Goal: Task Accomplishment & Management: Use online tool/utility

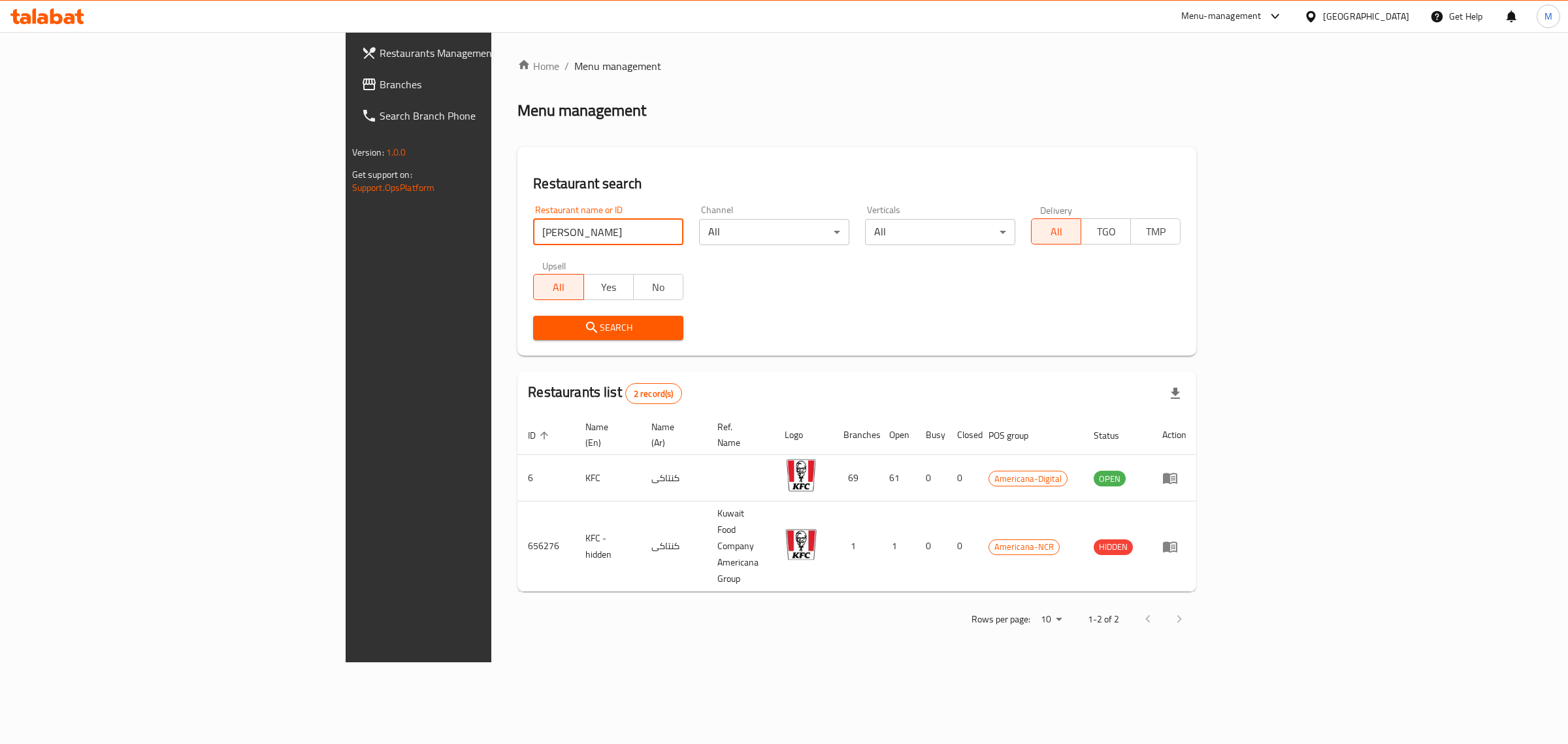
type input "carino"
click button "Search" at bounding box center [608, 328] width 150 height 24
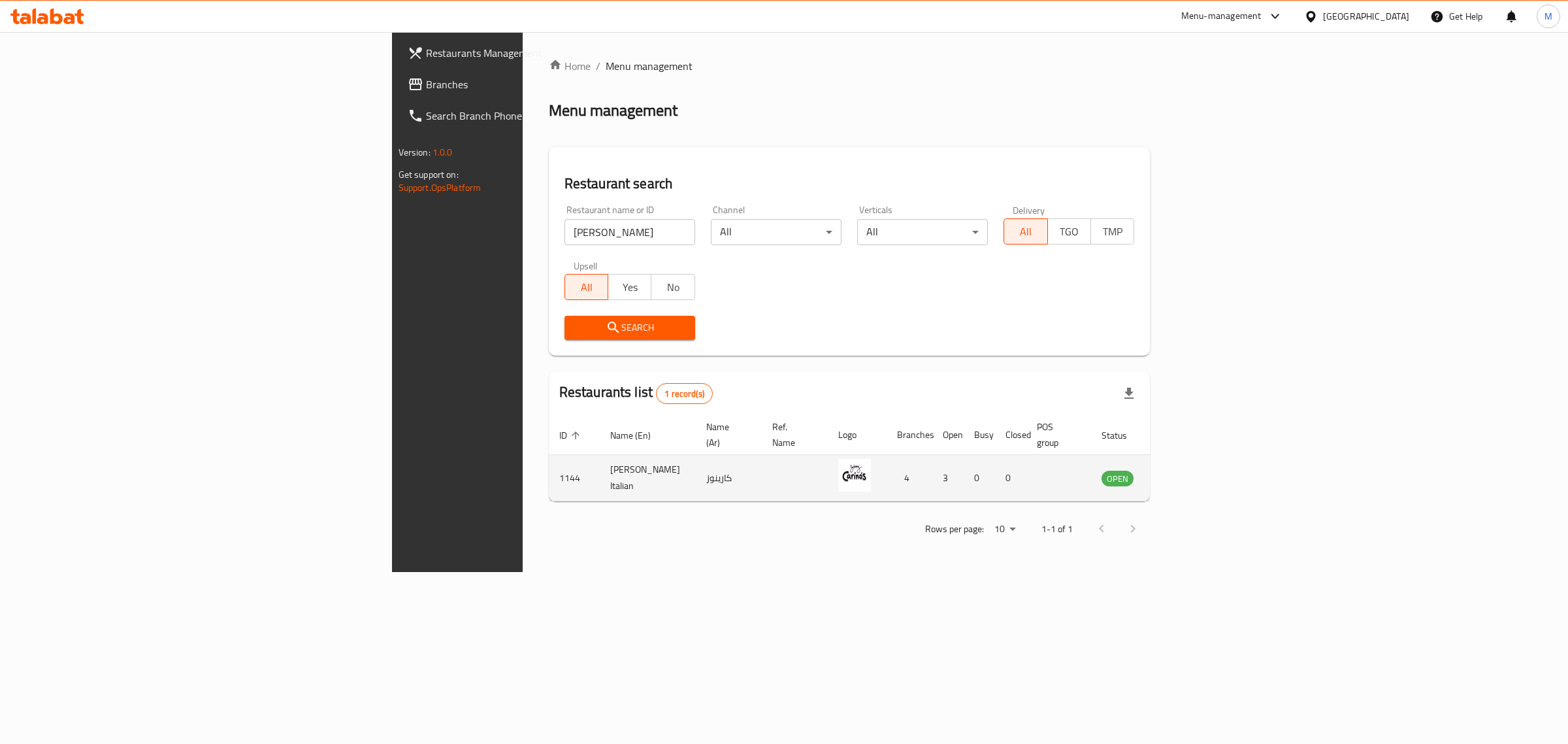
drag, startPoint x: 1454, startPoint y: 457, endPoint x: 1494, endPoint y: 464, distance: 40.6
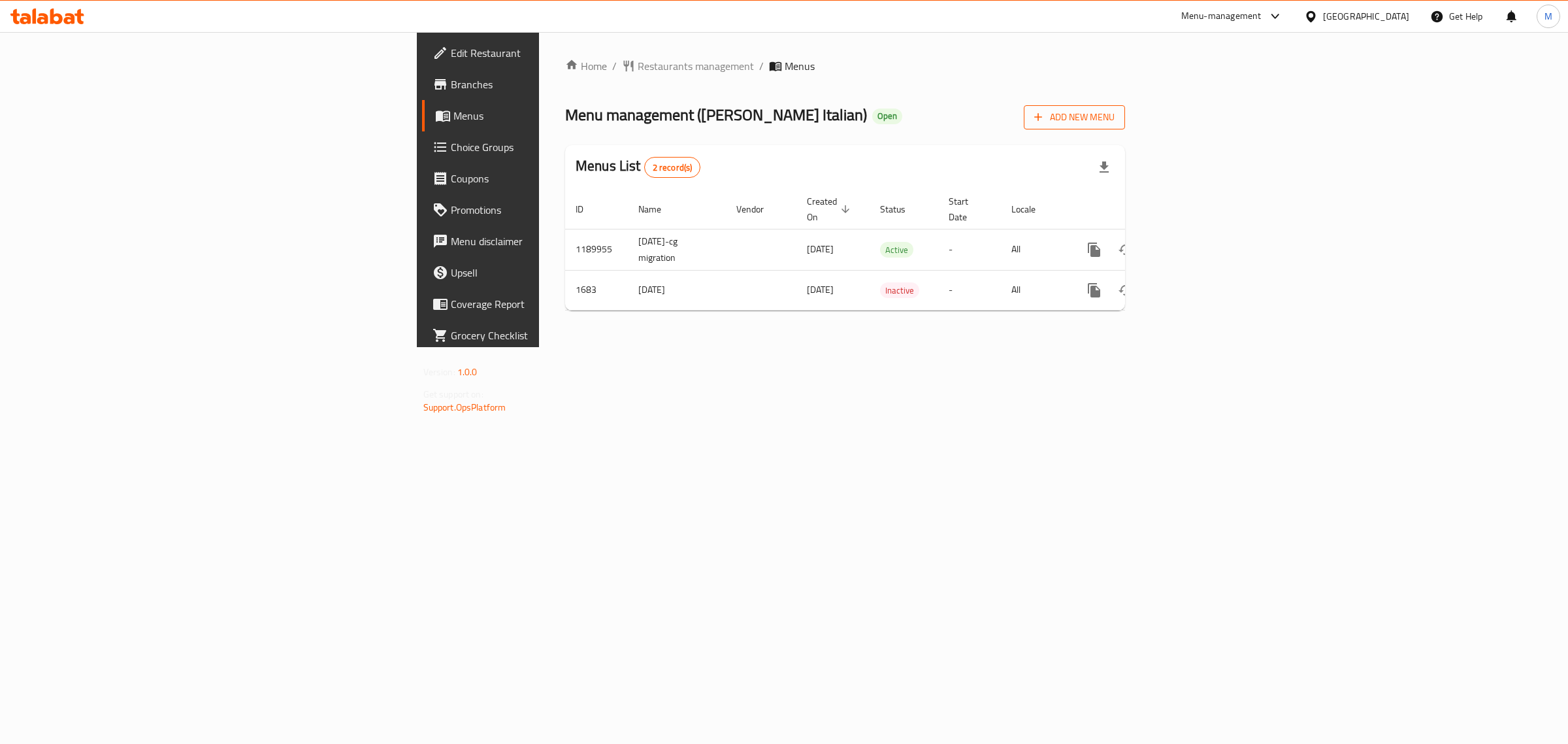
click at [1045, 119] on icon "button" at bounding box center [1038, 117] width 13 height 13
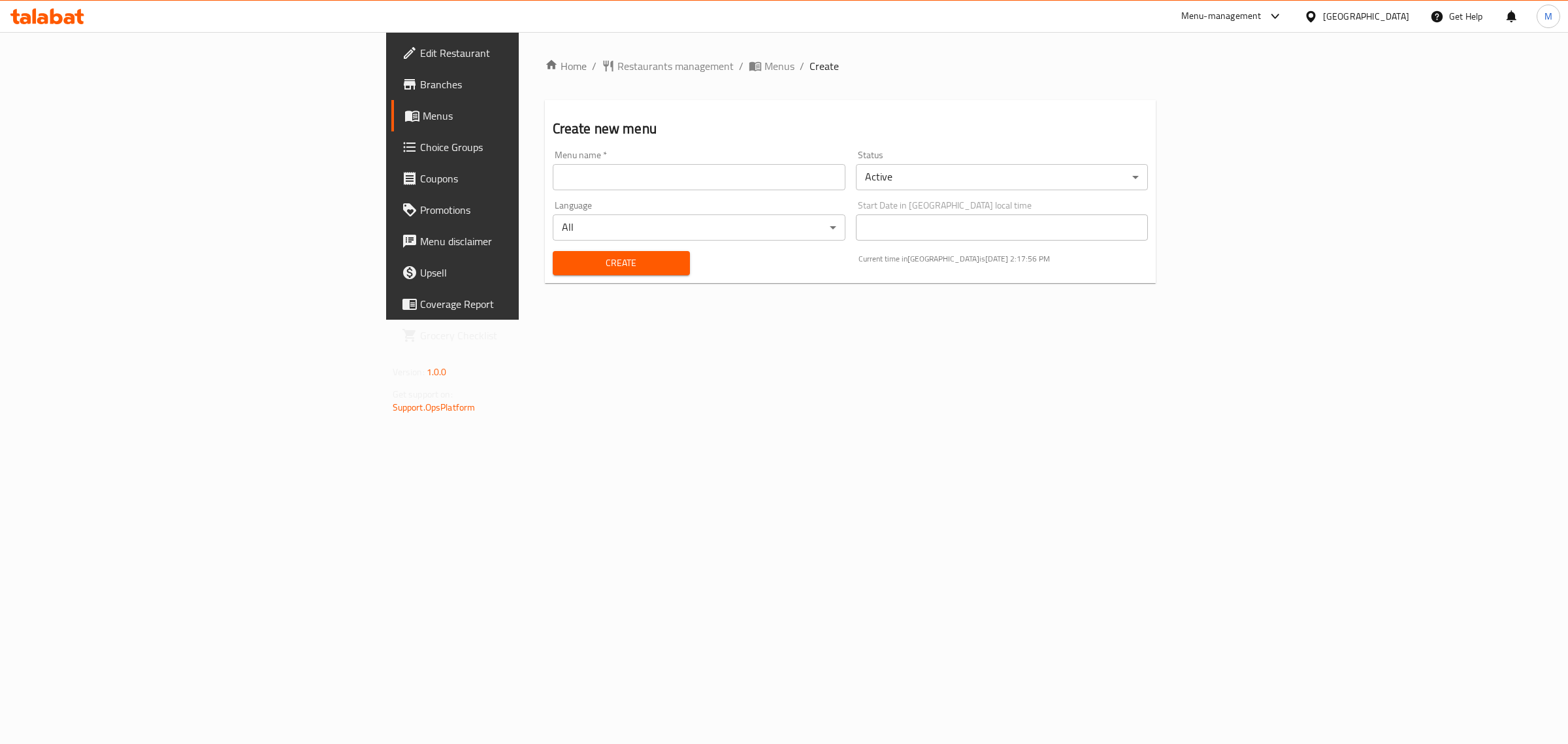
click at [981, 164] on body "​ Menu-management Kuwait Get Help M Edit Restaurant Branches Menus Choice Group…" at bounding box center [784, 388] width 1568 height 712
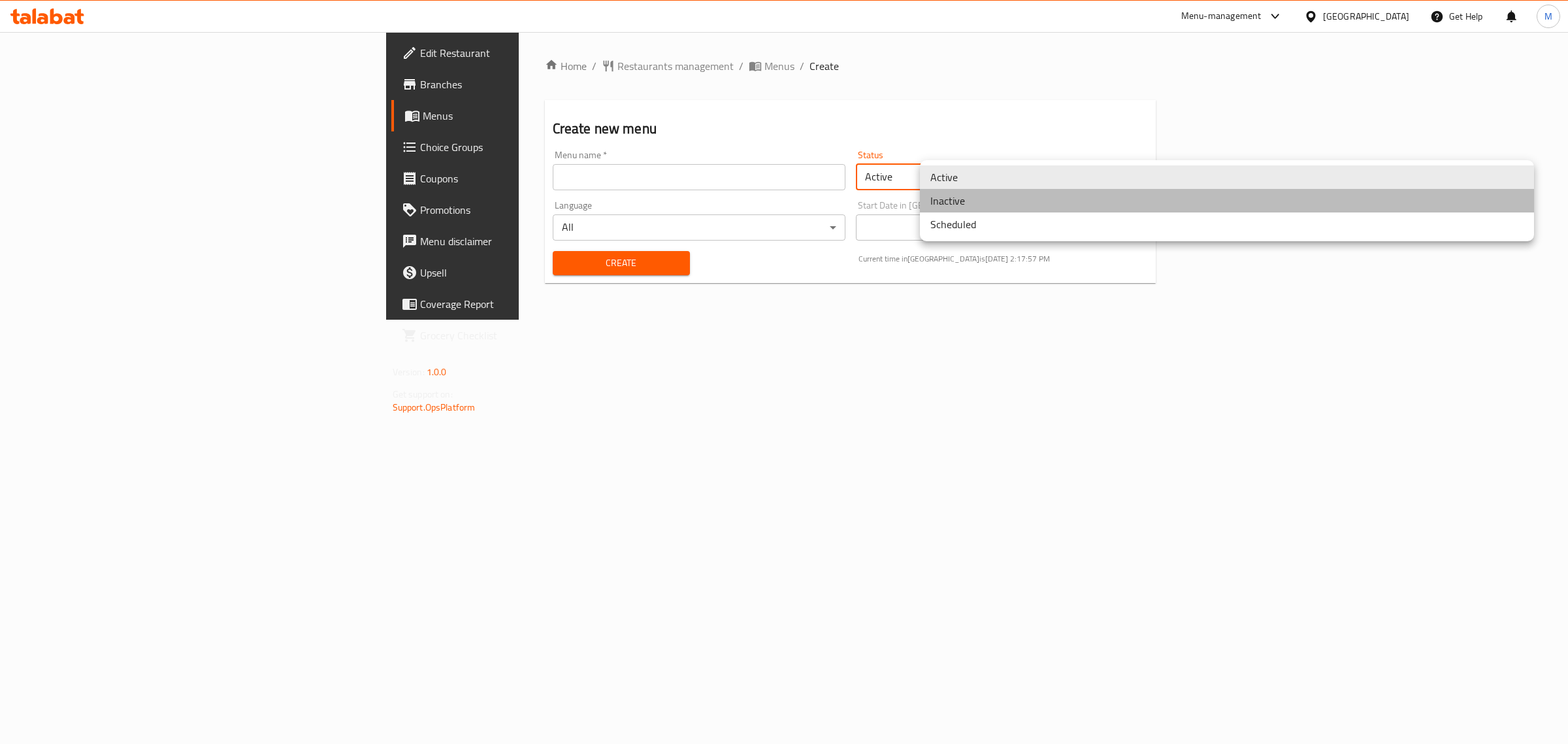
click at [985, 203] on li "Inactive" at bounding box center [1226, 200] width 614 height 24
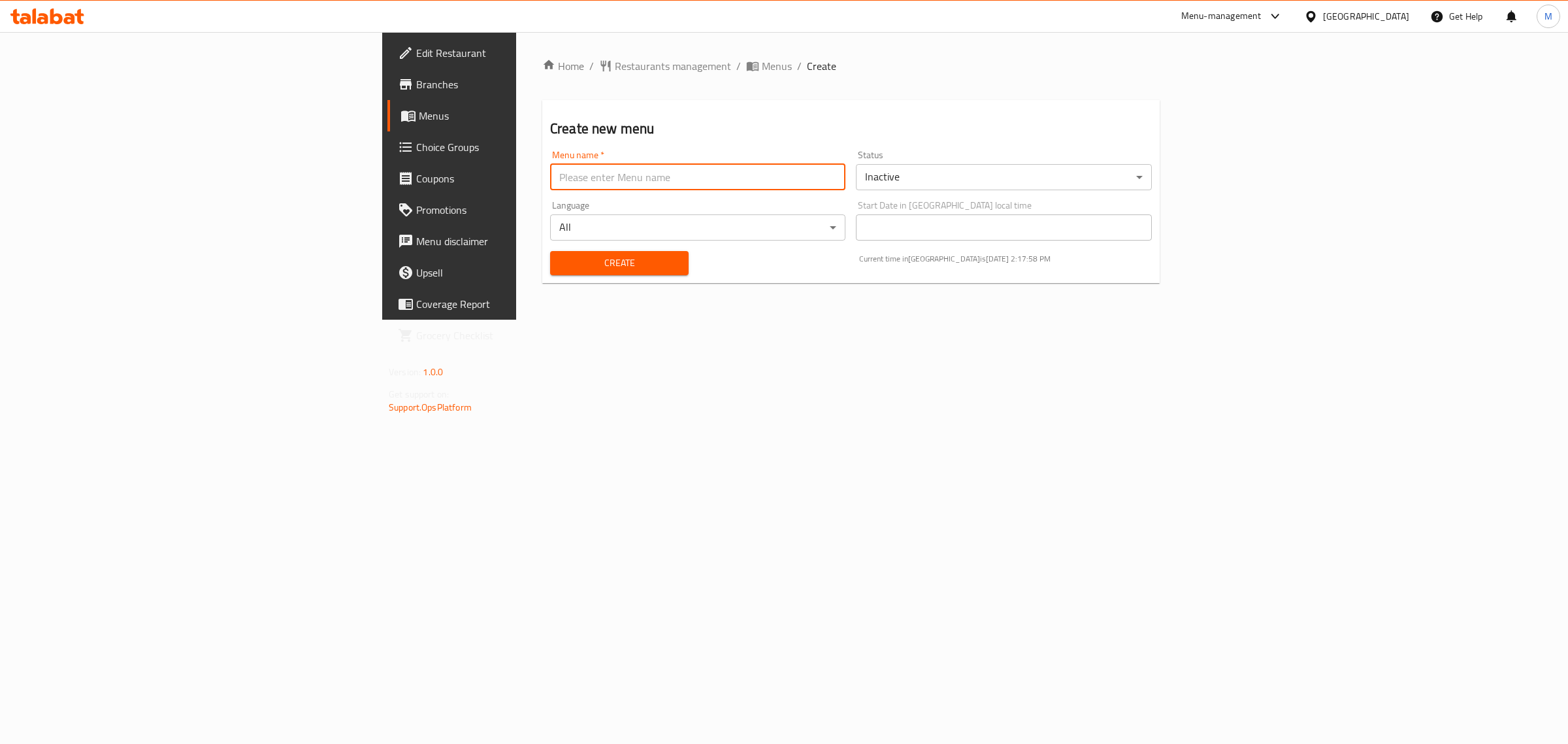
click at [550, 184] on input "text" at bounding box center [698, 177] width 296 height 26
type input "[DATE]"
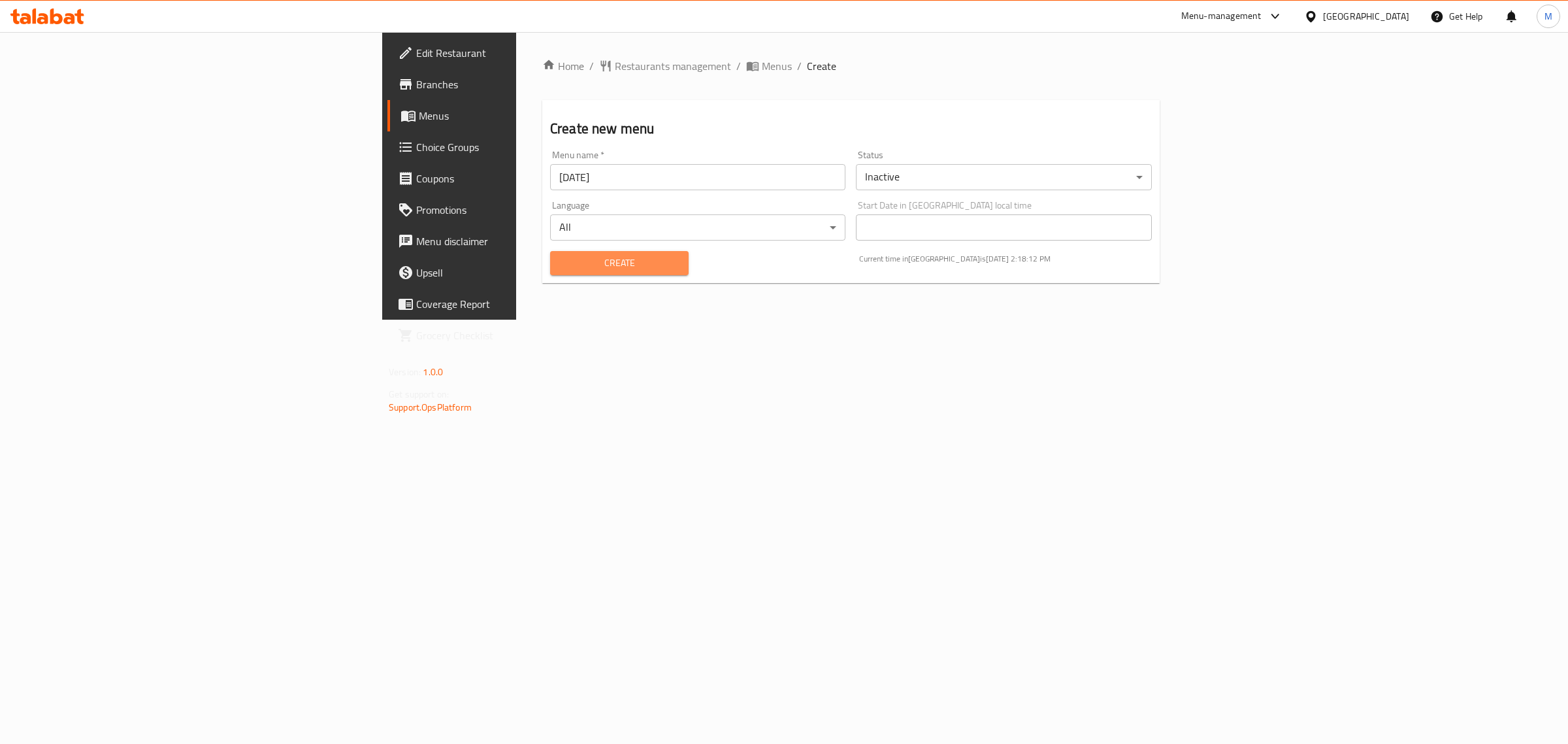
click at [561, 264] on span "Create" at bounding box center [619, 262] width 118 height 16
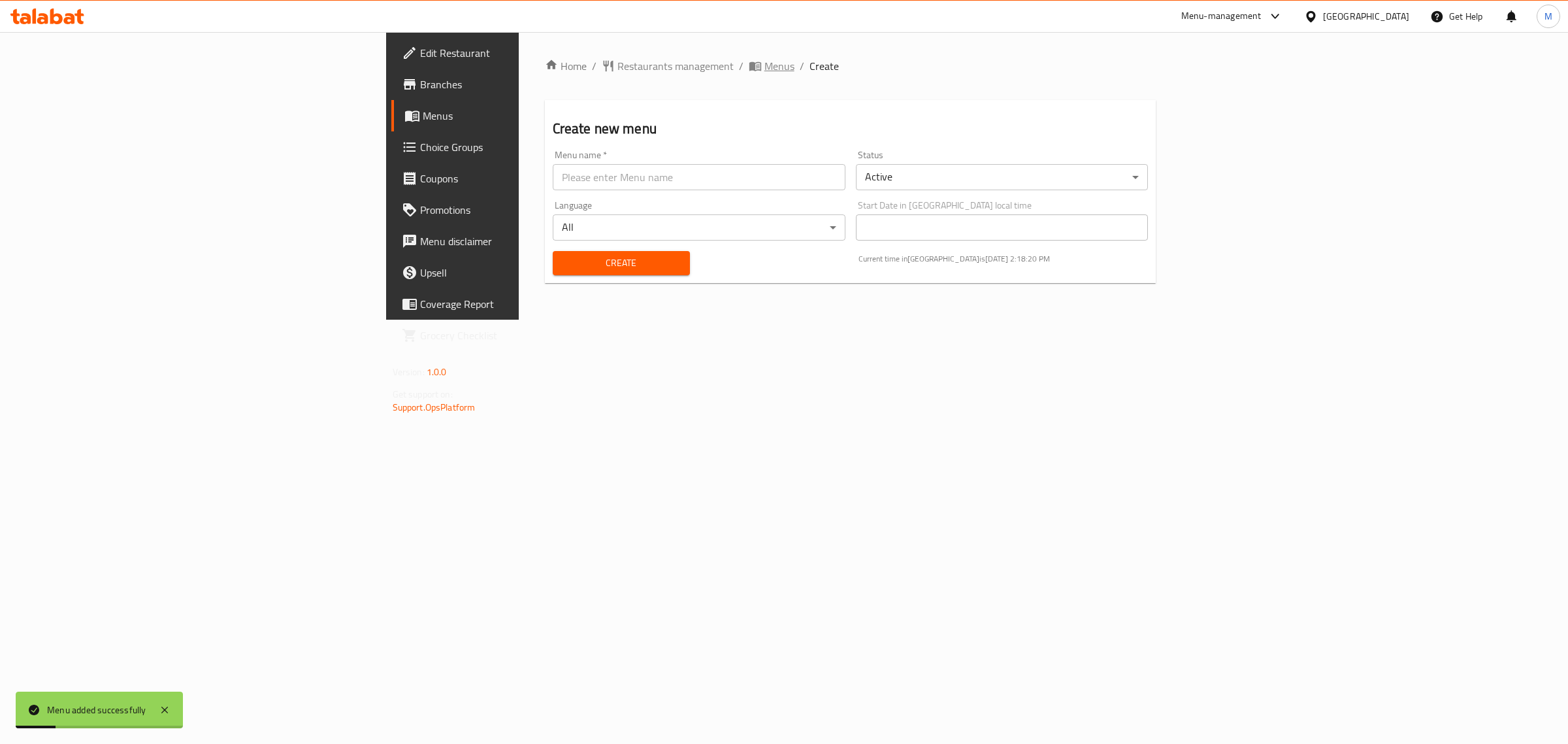
click at [765, 72] on span "Menus" at bounding box center [779, 66] width 30 height 16
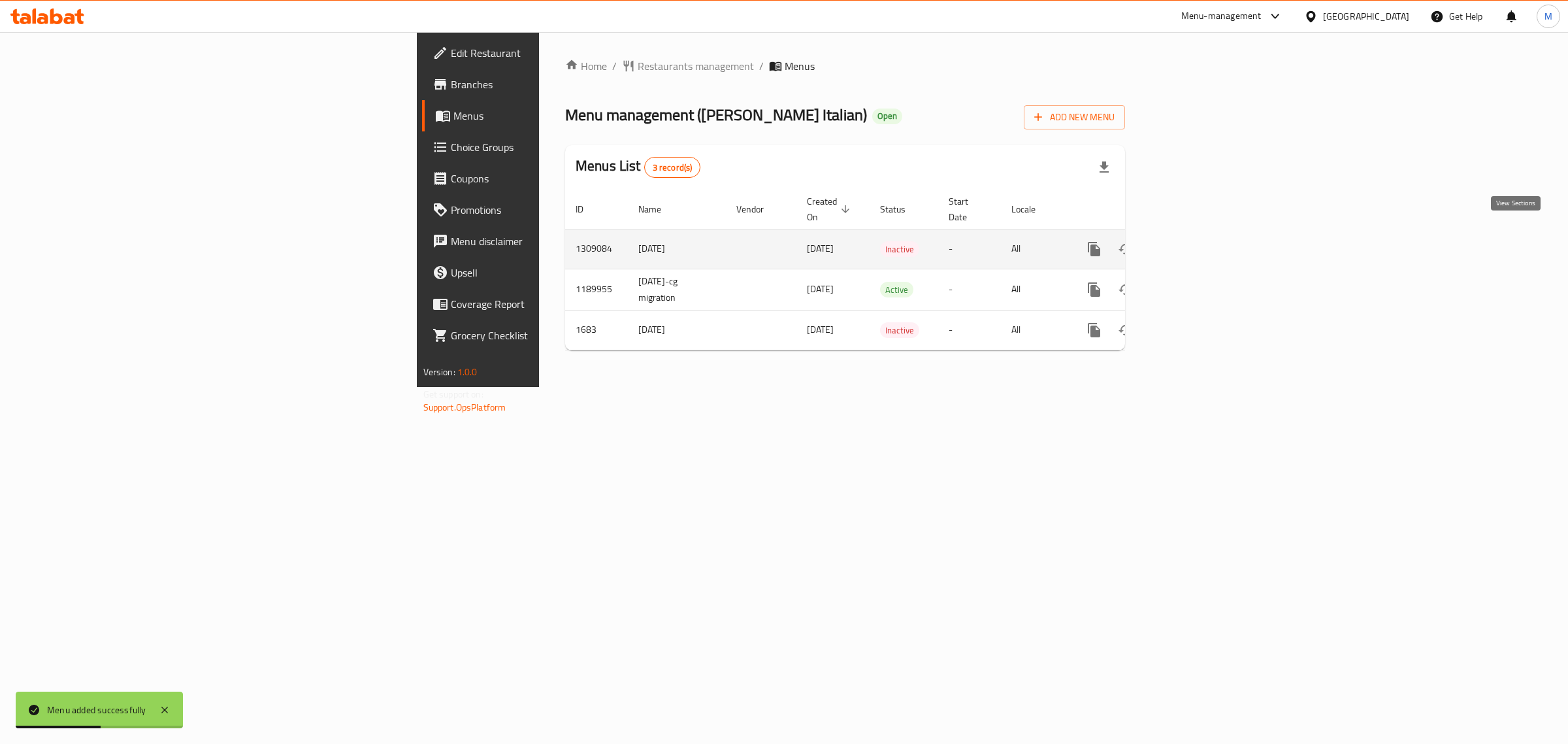
click at [1197, 242] on icon "enhanced table" at bounding box center [1188, 249] width 16 height 16
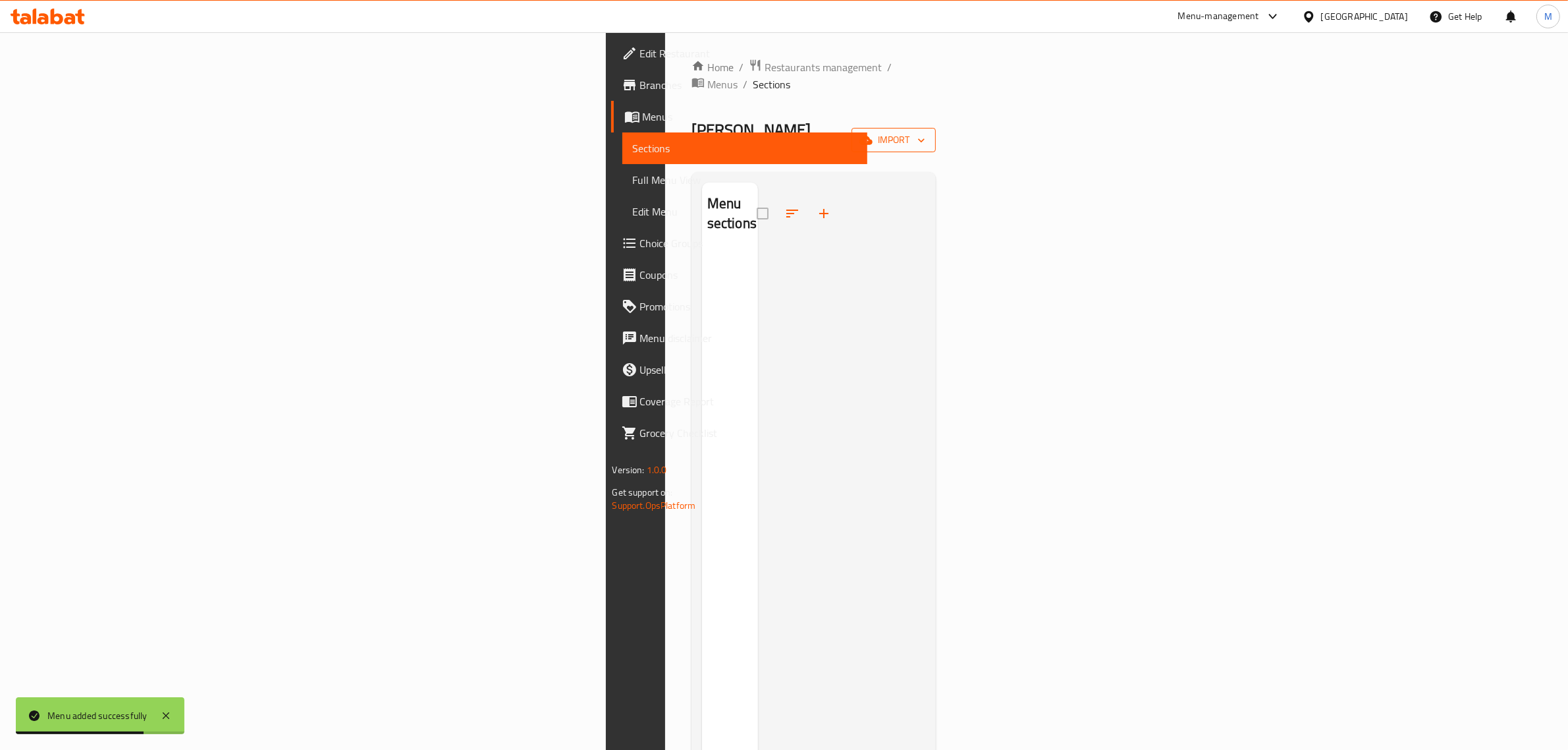
click at [936, 128] on button "import" at bounding box center [893, 140] width 84 height 25
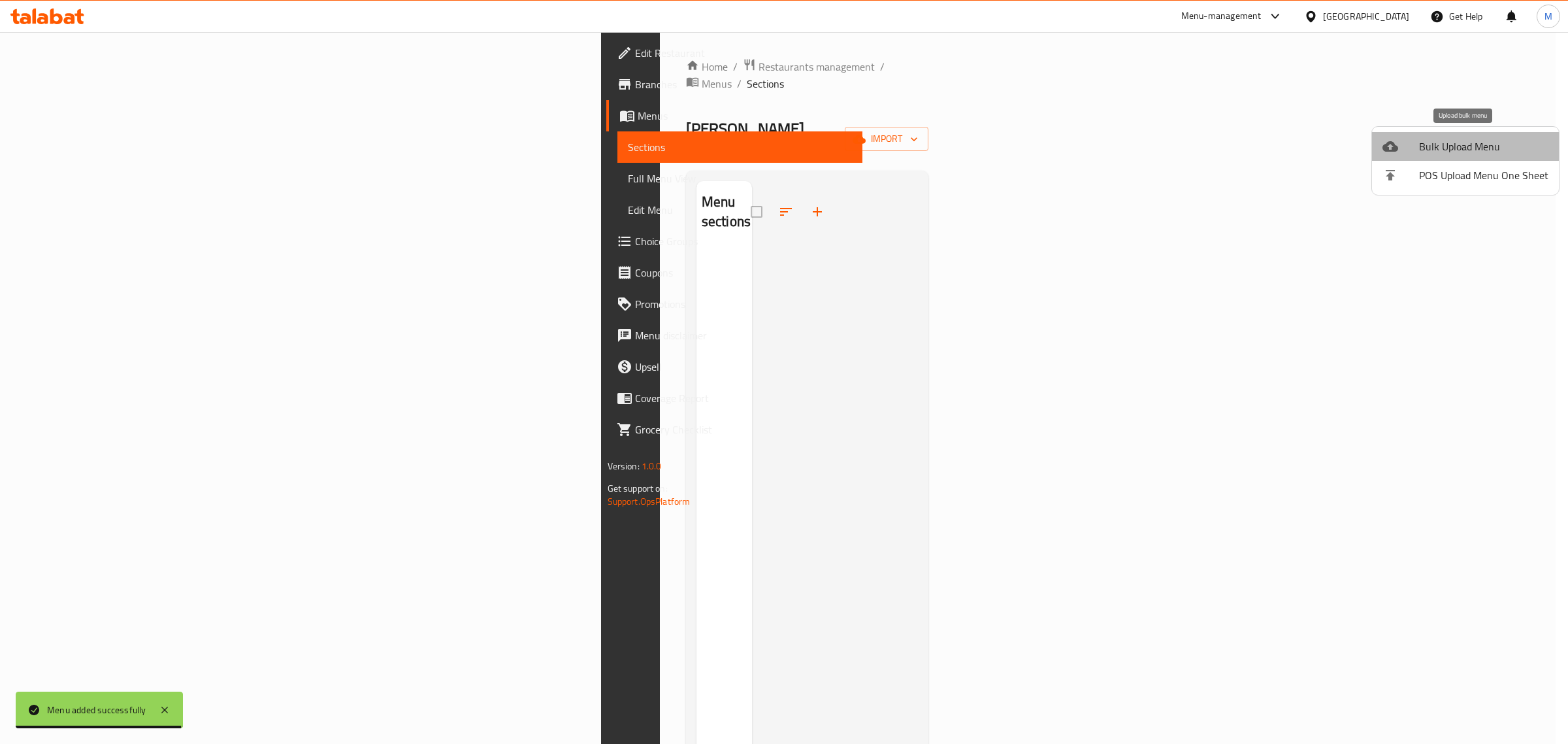
click at [1507, 145] on span "Bulk Upload Menu" at bounding box center [1484, 146] width 129 height 16
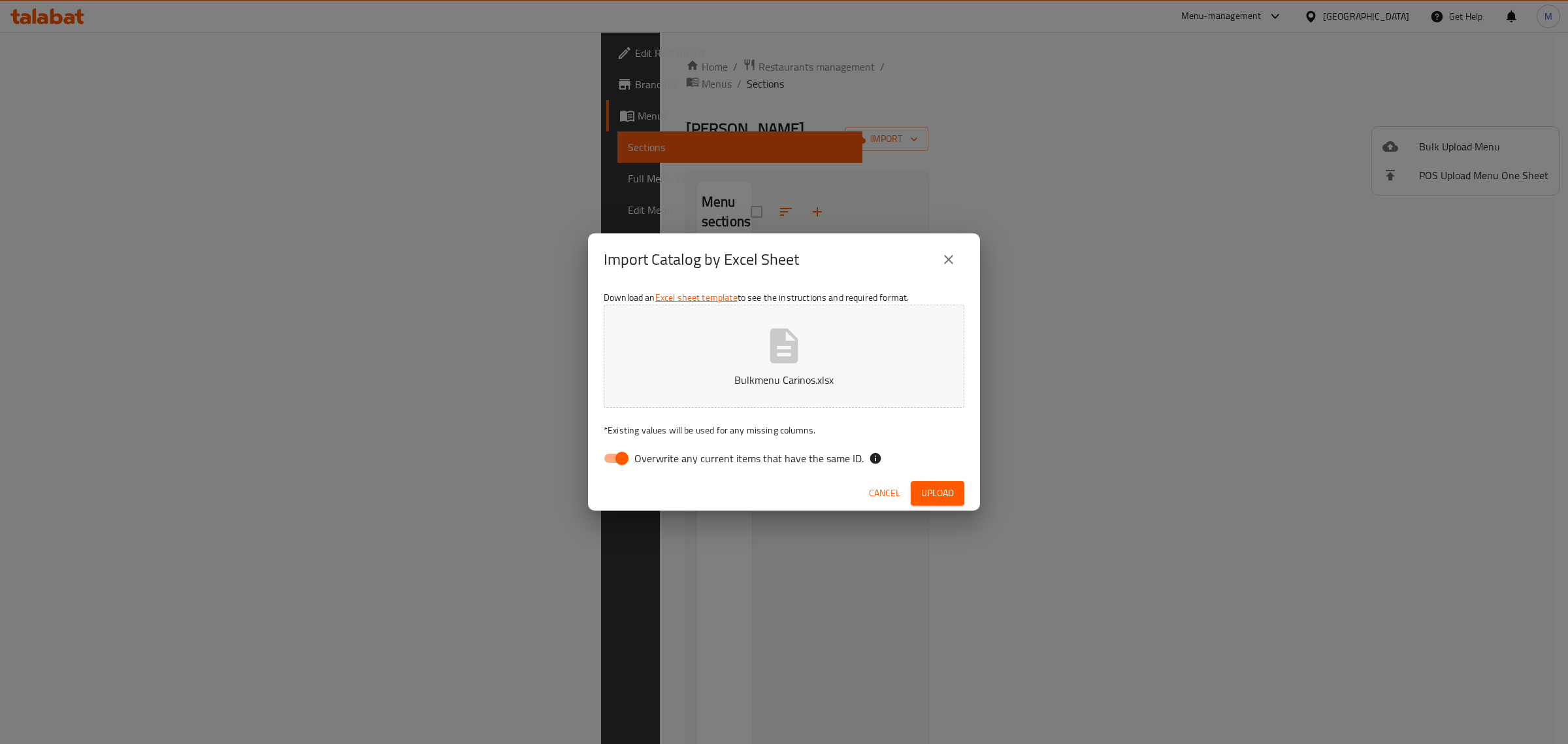
drag, startPoint x: 944, startPoint y: 491, endPoint x: 672, endPoint y: 475, distance: 272.5
click at [677, 476] on div "Cancel Upload" at bounding box center [784, 493] width 392 height 35
click at [628, 461] on input "Overwrite any current items that have the same ID." at bounding box center [622, 459] width 74 height 25
checkbox input "false"
click at [941, 492] on span "Upload" at bounding box center [937, 493] width 33 height 16
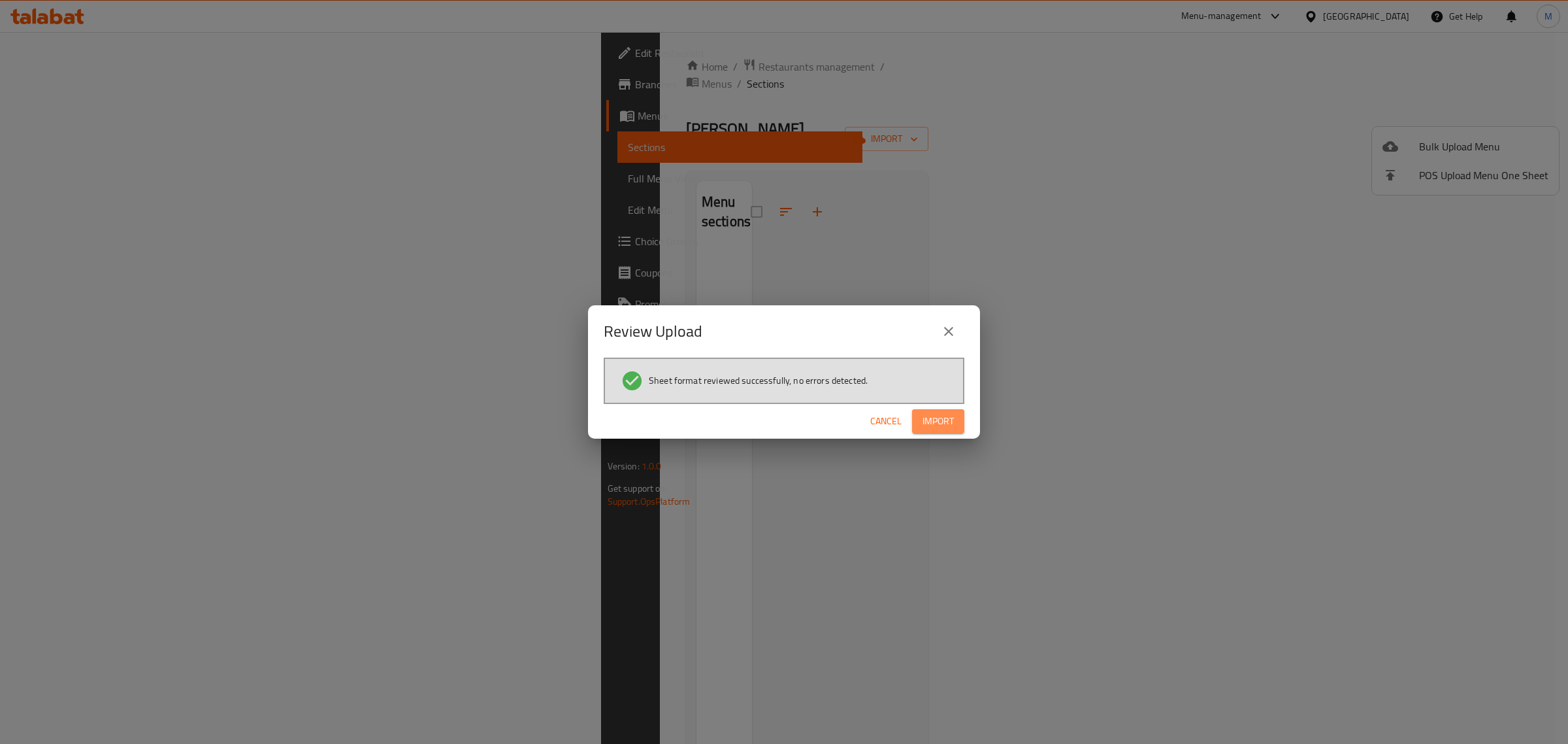
click at [946, 422] on span "Import" at bounding box center [938, 421] width 31 height 16
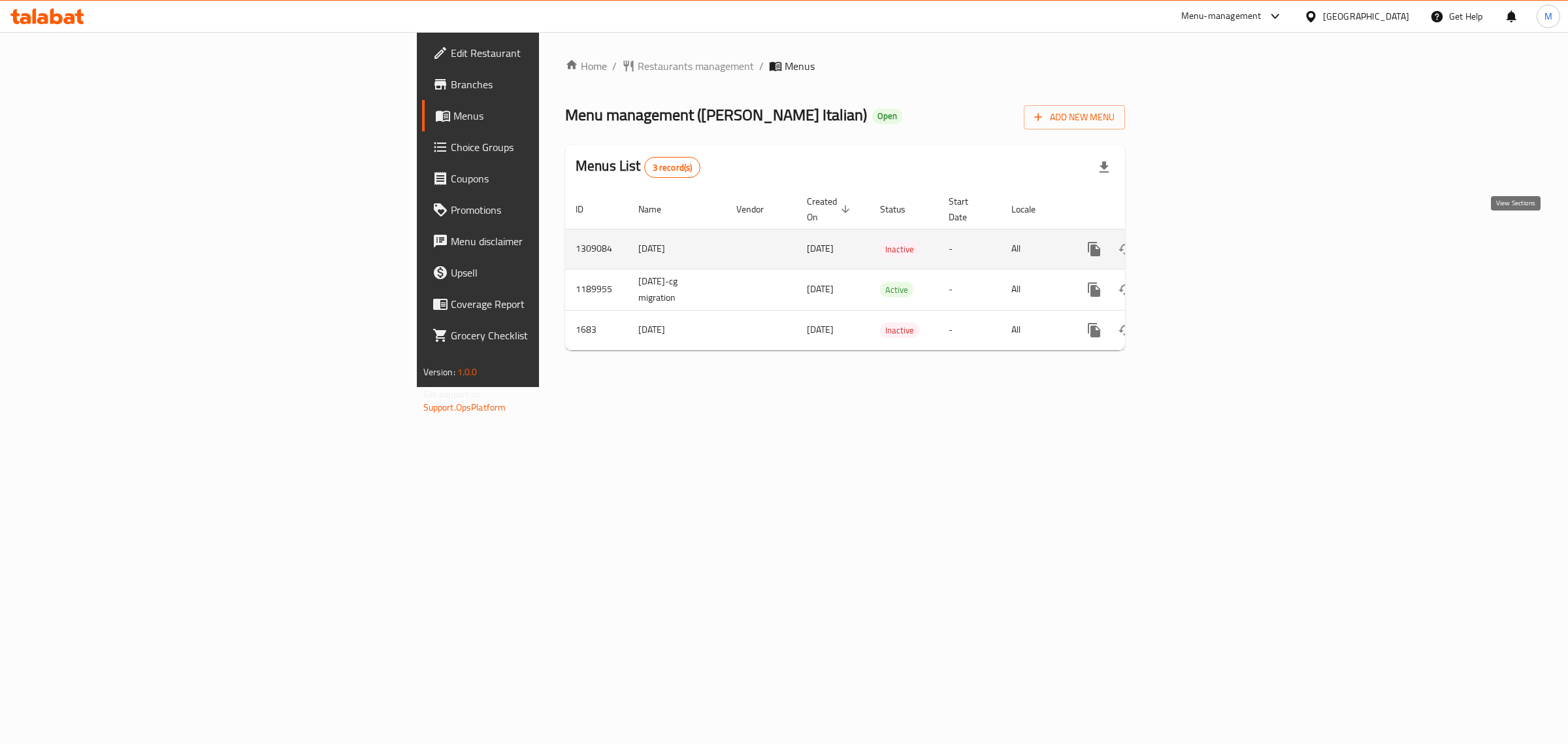
click at [1197, 242] on icon "enhanced table" at bounding box center [1188, 249] width 16 height 16
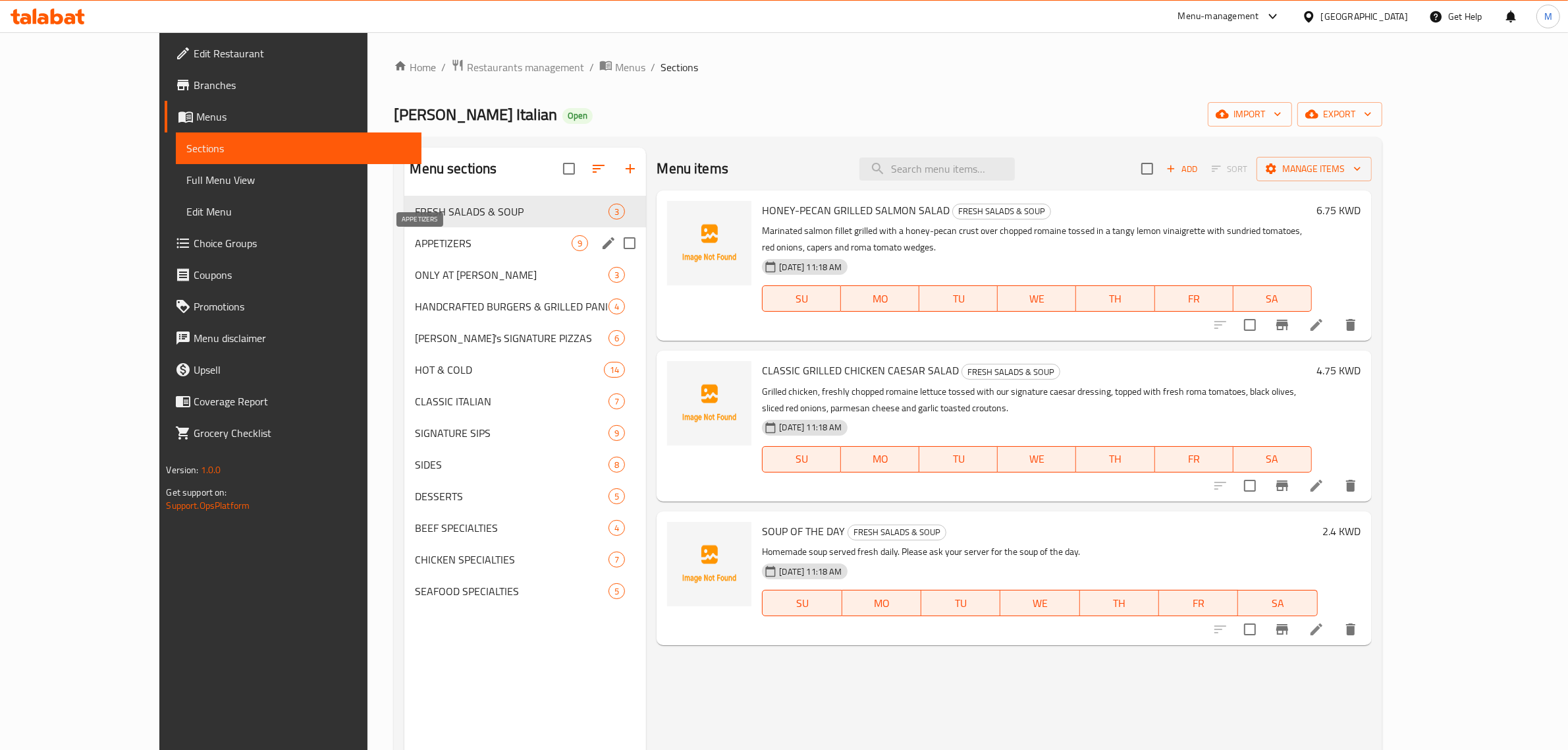
click at [436, 246] on span "APPETIZERS" at bounding box center [494, 243] width 157 height 16
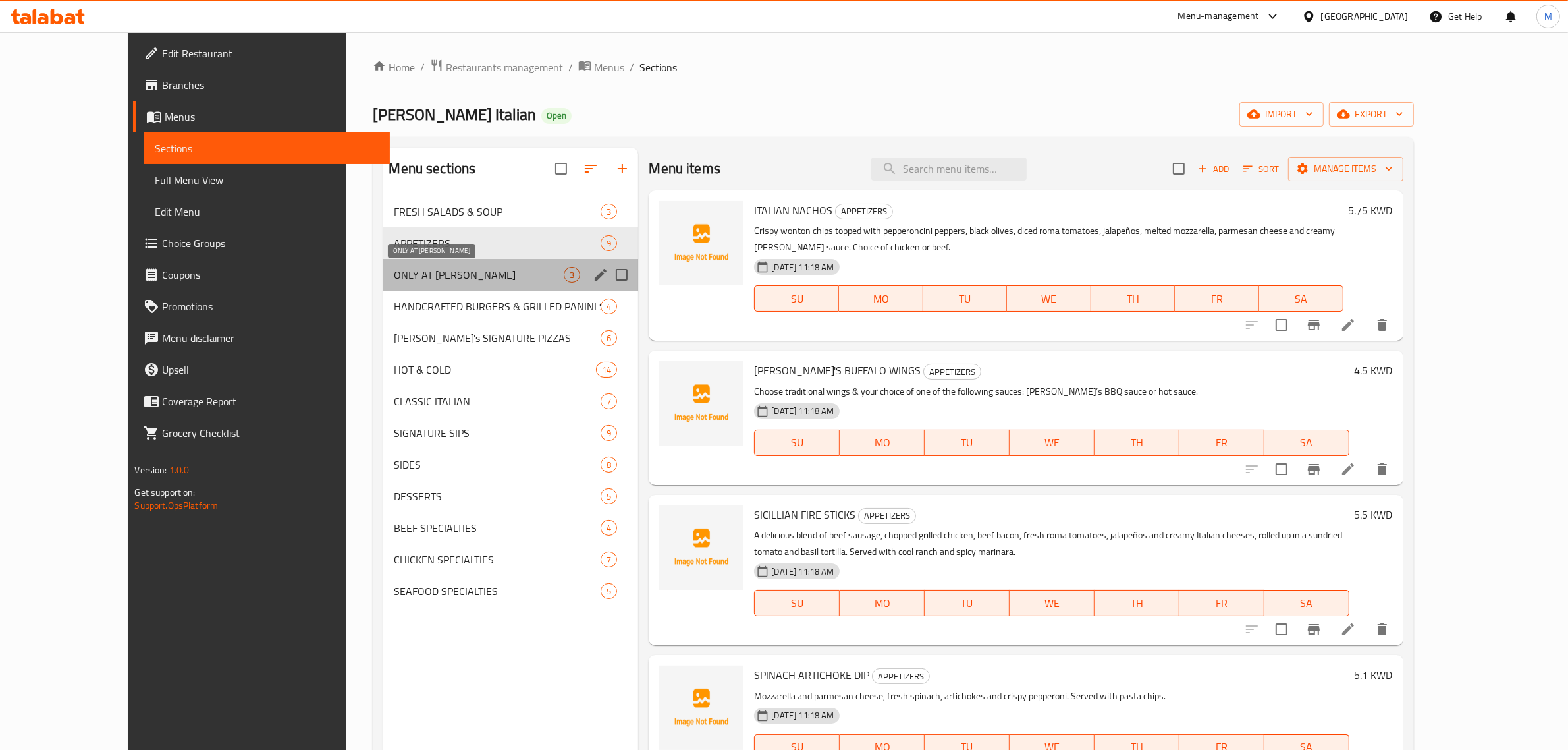
click at [431, 268] on span "ONLY AT [PERSON_NAME]" at bounding box center [479, 274] width 170 height 16
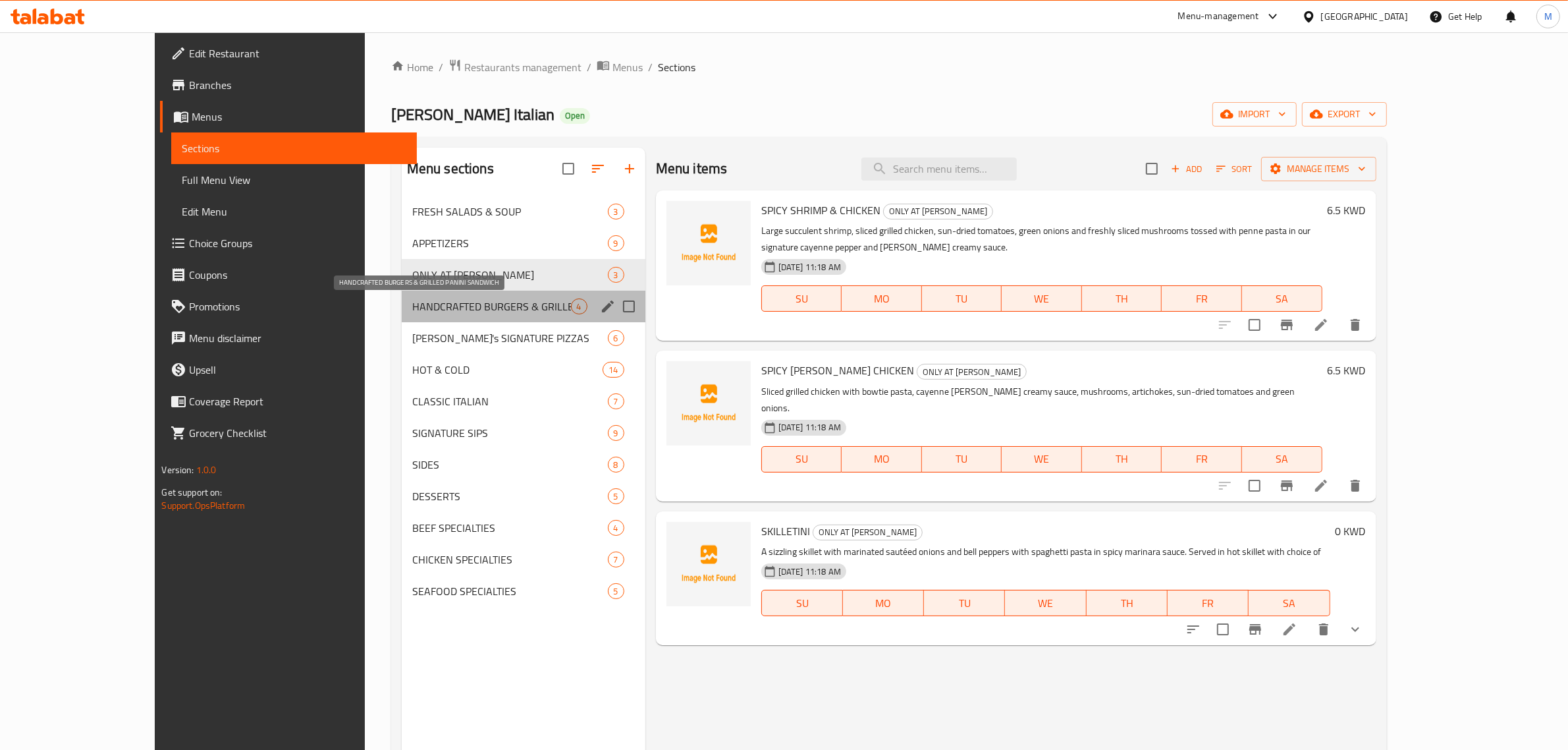
click at [426, 300] on span "HANDCRAFTED BURGERS & GRILLED PANINI SANDWICH" at bounding box center [492, 306] width 158 height 16
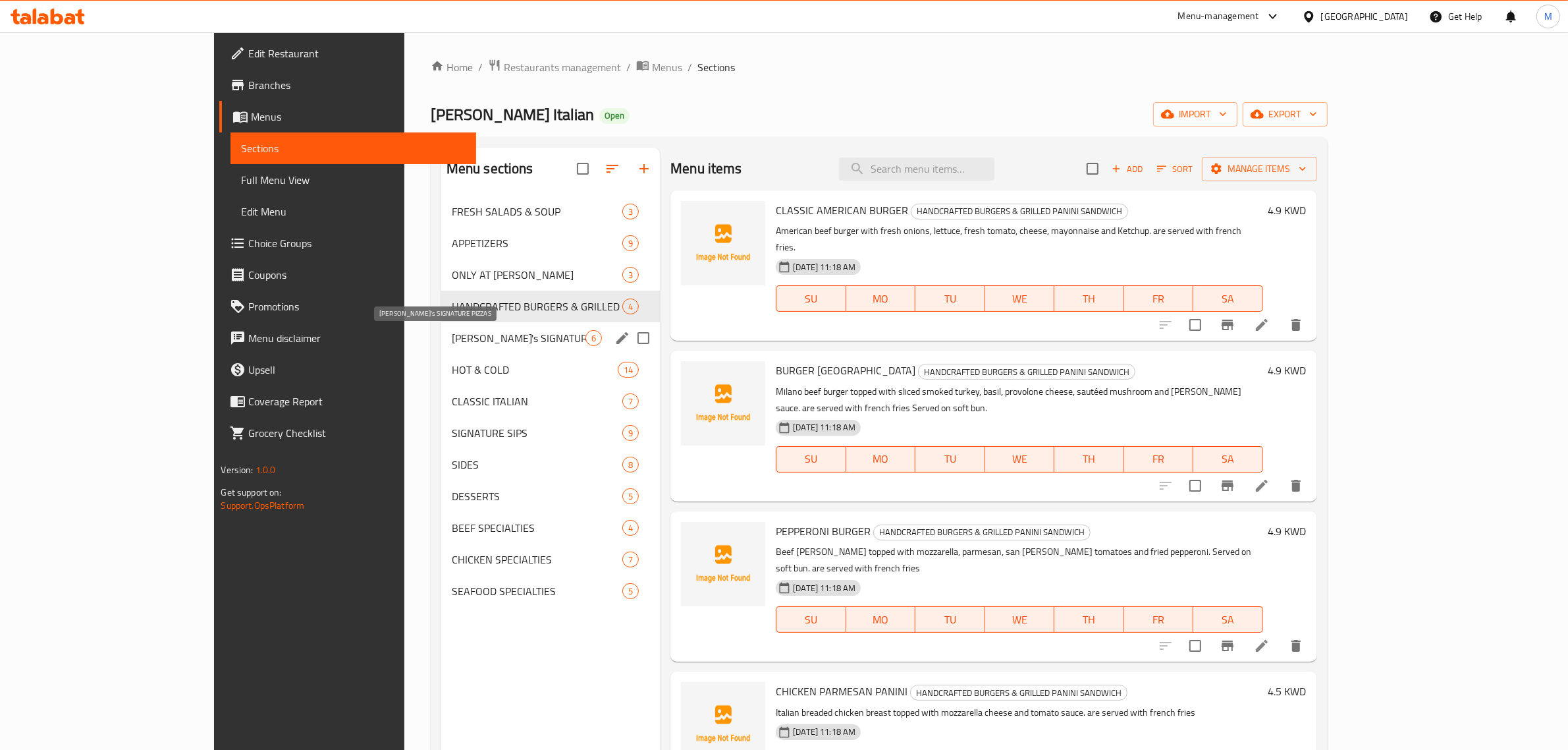
click at [452, 333] on span "[PERSON_NAME]'s SIGNATURE PIZZAS" at bounding box center [518, 338] width 134 height 16
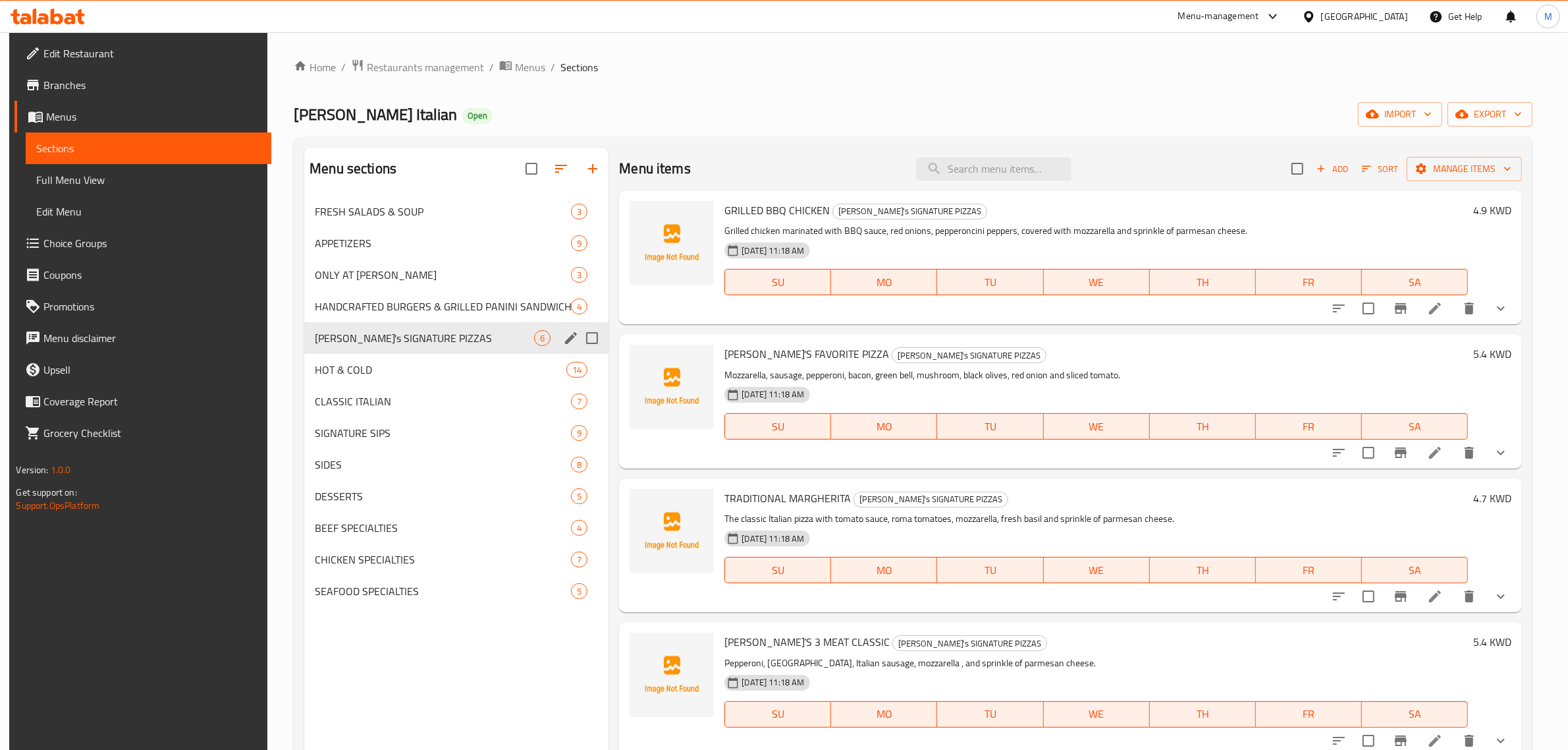
click at [420, 367] on span "HOT & COLD" at bounding box center [440, 370] width 252 height 16
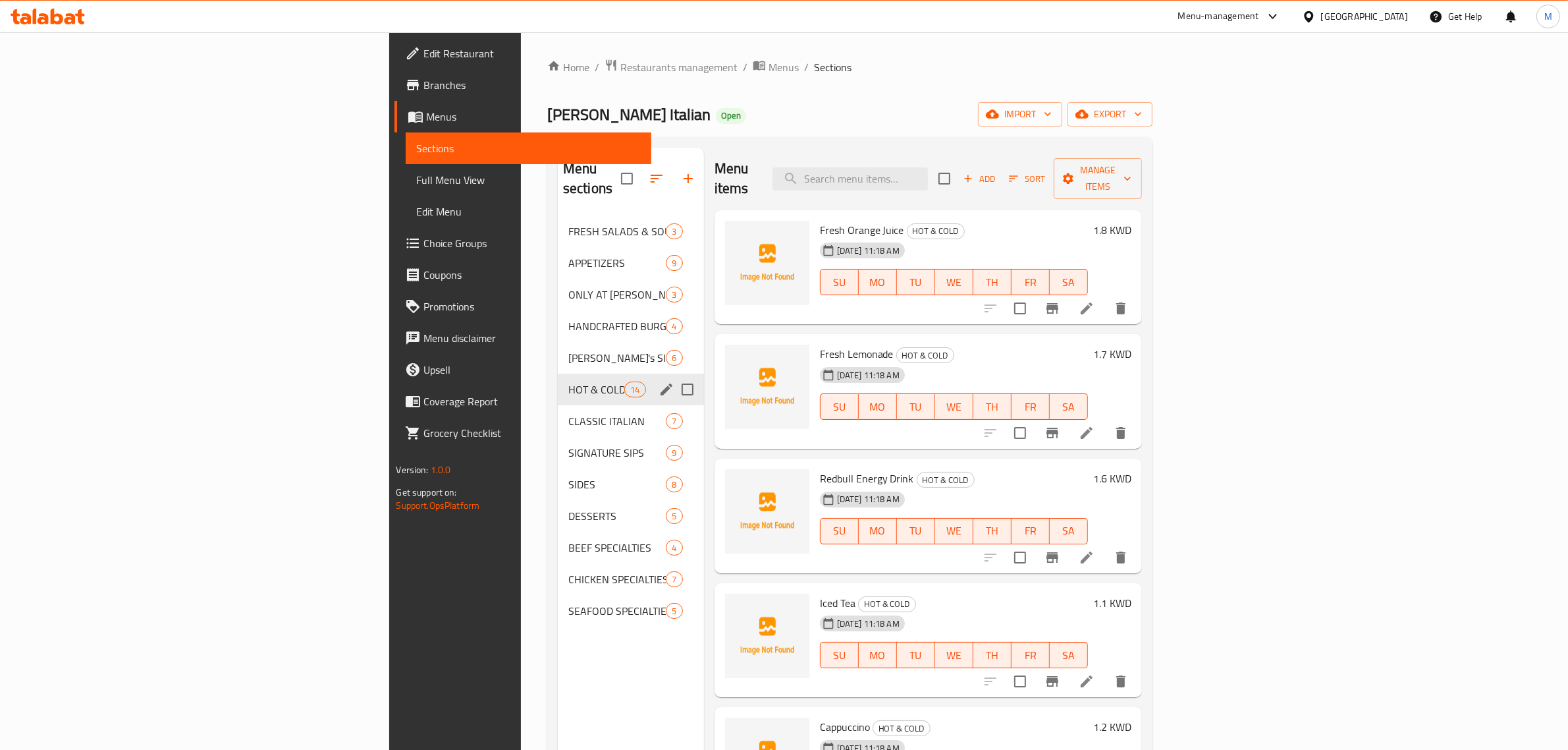
click at [569, 413] on span "CLASSIC ITALIAN" at bounding box center [618, 421] width 98 height 16
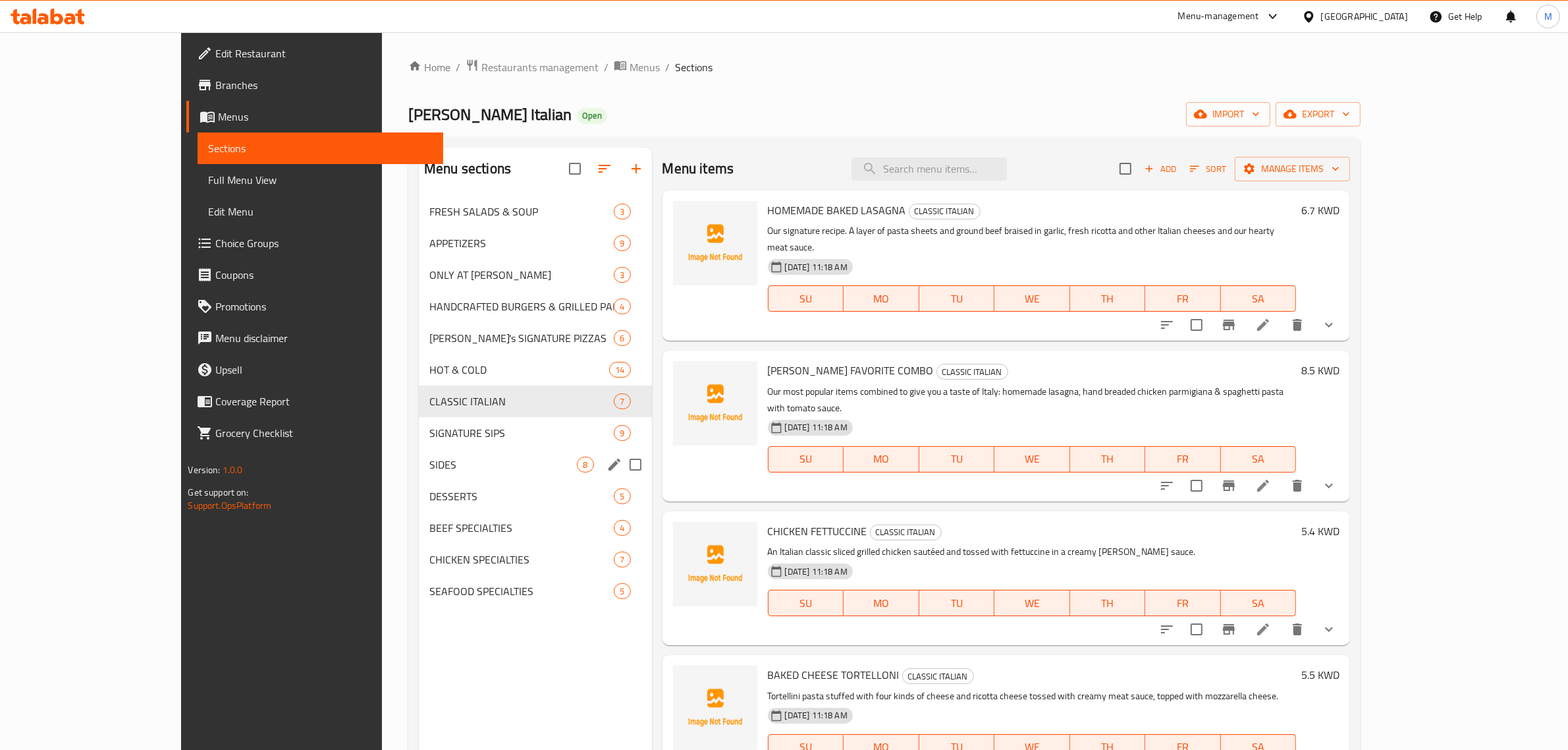
click at [419, 449] on div "SIDES 8" at bounding box center [535, 464] width 233 height 32
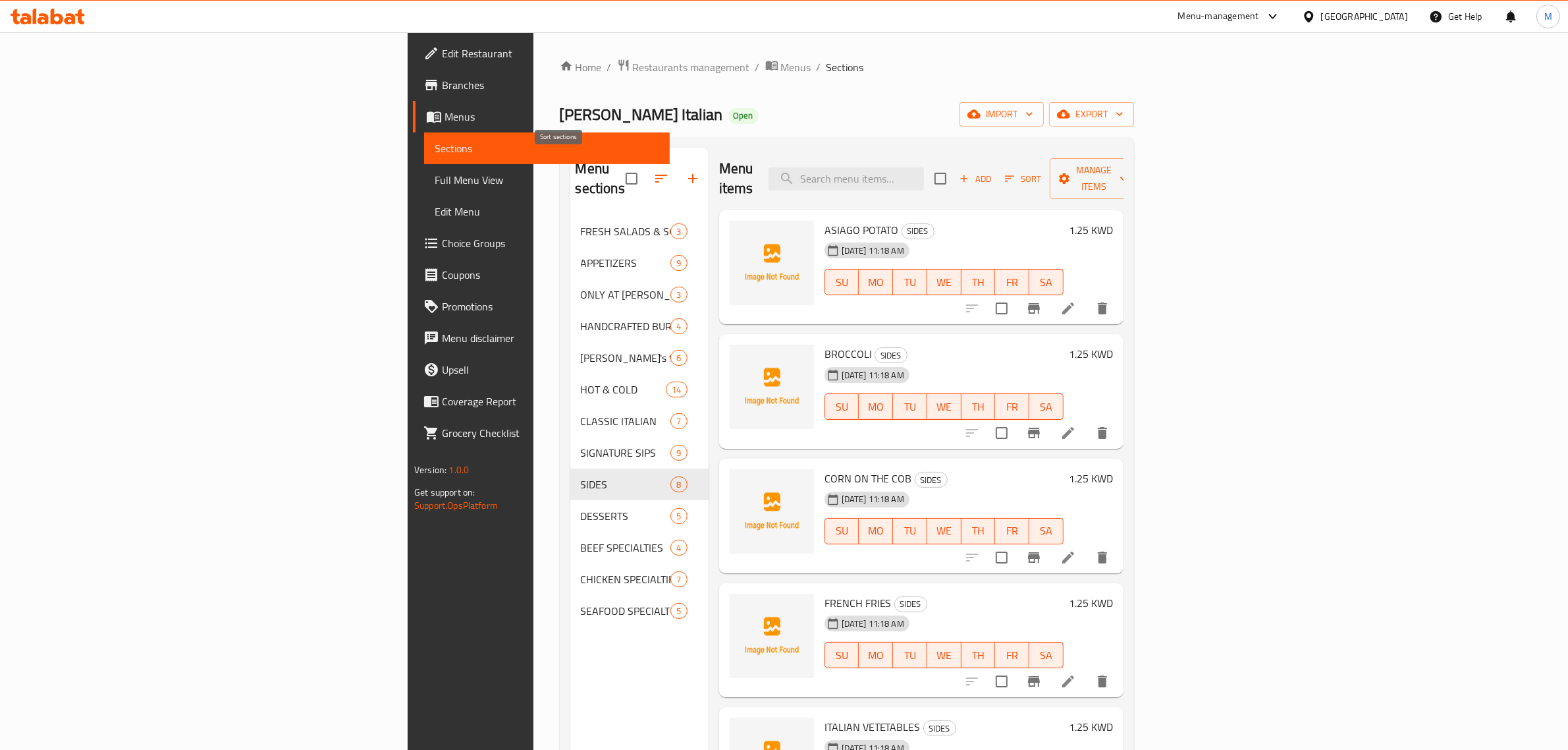
click at [645, 168] on button "button" at bounding box center [661, 178] width 32 height 32
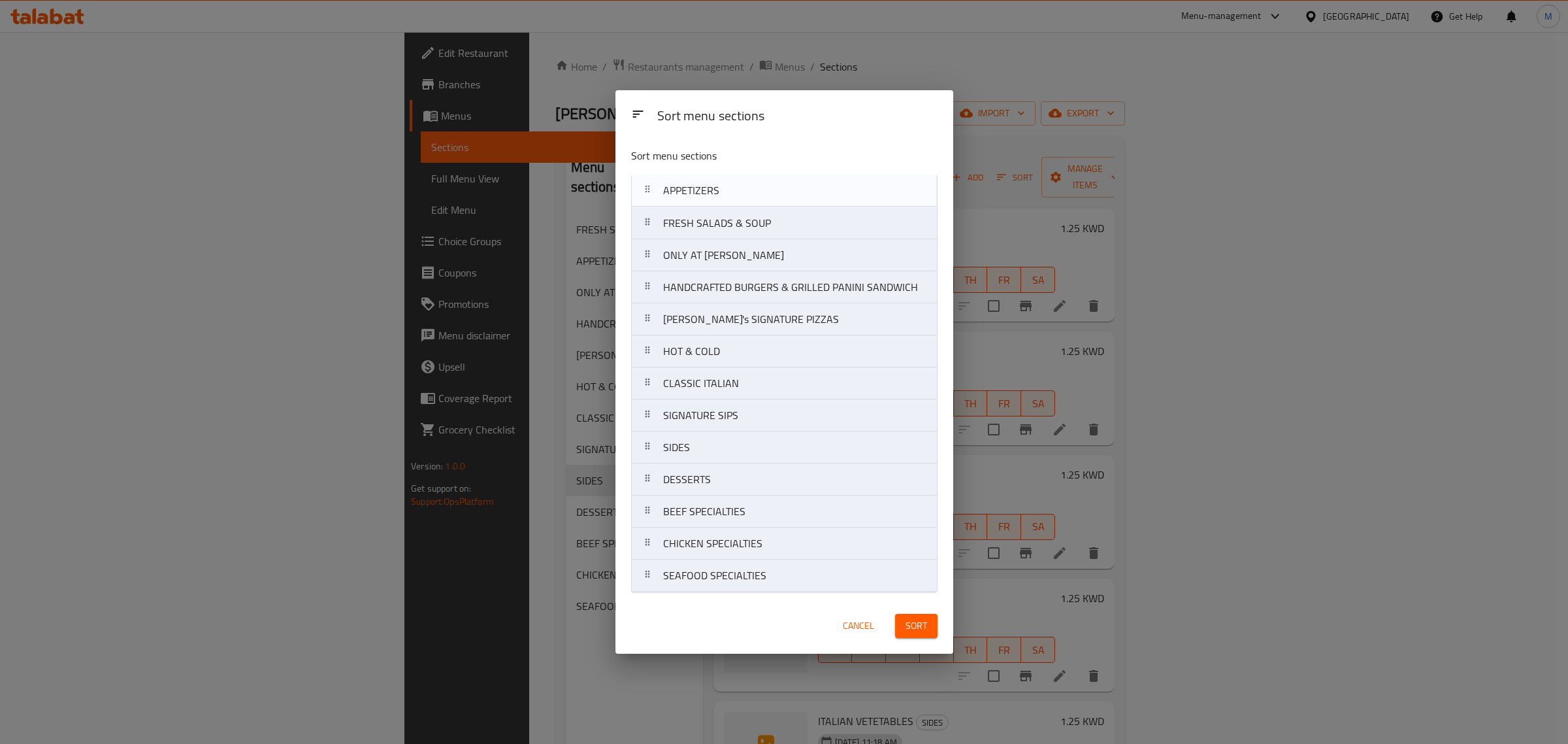
drag, startPoint x: 641, startPoint y: 216, endPoint x: 642, endPoint y: 180, distance: 36.0
click at [642, 180] on nav "FRESH SALADS & SOUP APPETIZERS ONLY AT [PERSON_NAME] HANDCRAFTED BURGERS & GRIL…" at bounding box center [784, 383] width 307 height 418
drag, startPoint x: 639, startPoint y: 321, endPoint x: 640, endPoint y: 252, distance: 69.0
click at [640, 252] on nav "APPETIZERS FRESH SALADS & SOUP ONLY AT [PERSON_NAME] HANDCRAFTED BURGERS & GRIL…" at bounding box center [784, 383] width 307 height 418
drag, startPoint x: 642, startPoint y: 316, endPoint x: 642, endPoint y: 285, distance: 31.0
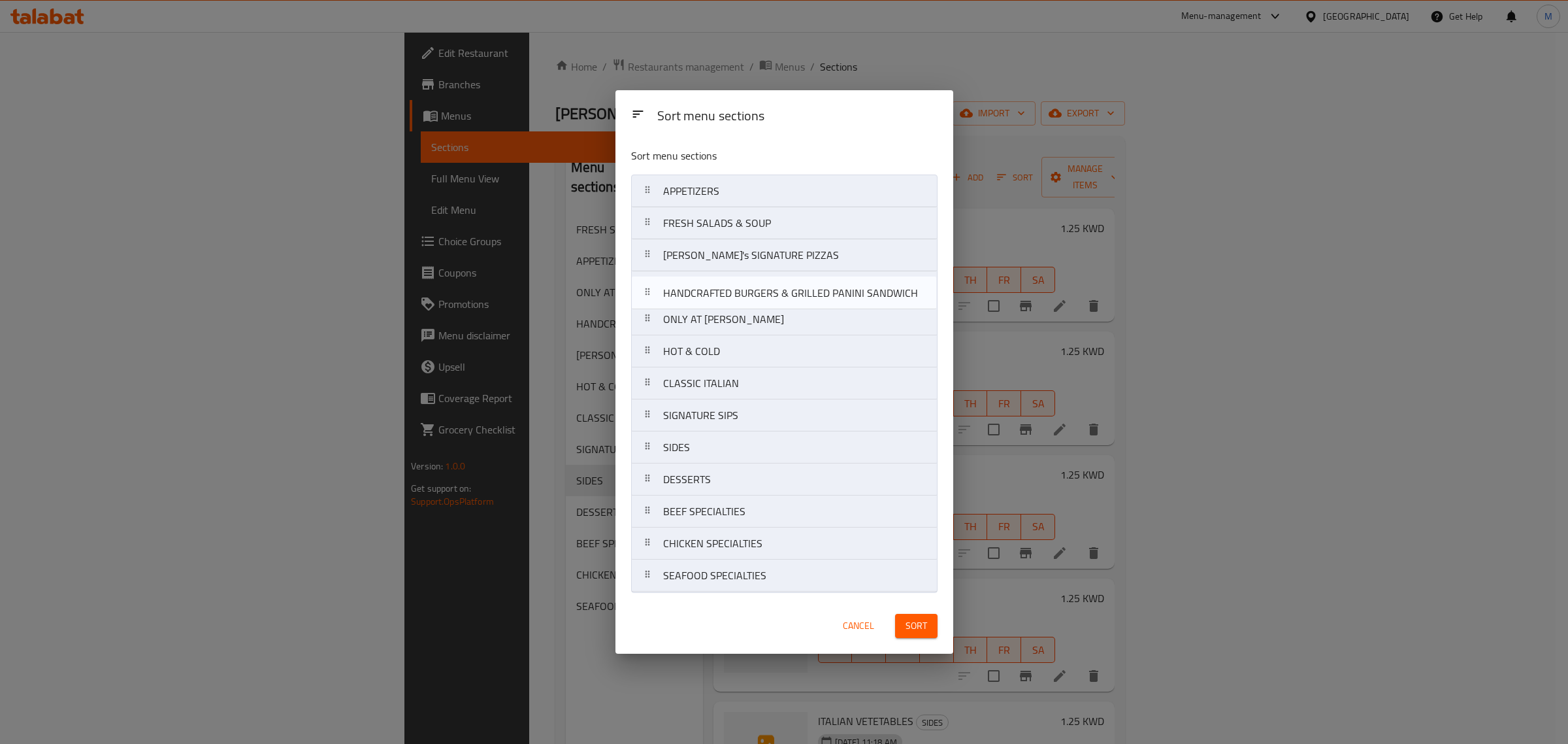
click at [642, 285] on nav "APPETIZERS FRESH SALADS & SOUP [PERSON_NAME]'s SIGNATURE PIZZAS ONLY AT [PERSON…" at bounding box center [784, 383] width 307 height 418
drag, startPoint x: 642, startPoint y: 349, endPoint x: 650, endPoint y: 528, distance: 179.2
click at [650, 528] on nav "APPETIZERS FRESH SALADS & SOUP [PERSON_NAME]'s SIGNATURE PIZZAS HANDCRAFTED BUR…" at bounding box center [784, 383] width 307 height 418
drag, startPoint x: 644, startPoint y: 415, endPoint x: 641, endPoint y: 583, distance: 168.0
click at [641, 583] on nav "APPETIZERS FRESH SALADS & SOUP [PERSON_NAME]'s SIGNATURE PIZZAS HANDCRAFTED BUR…" at bounding box center [784, 383] width 307 height 418
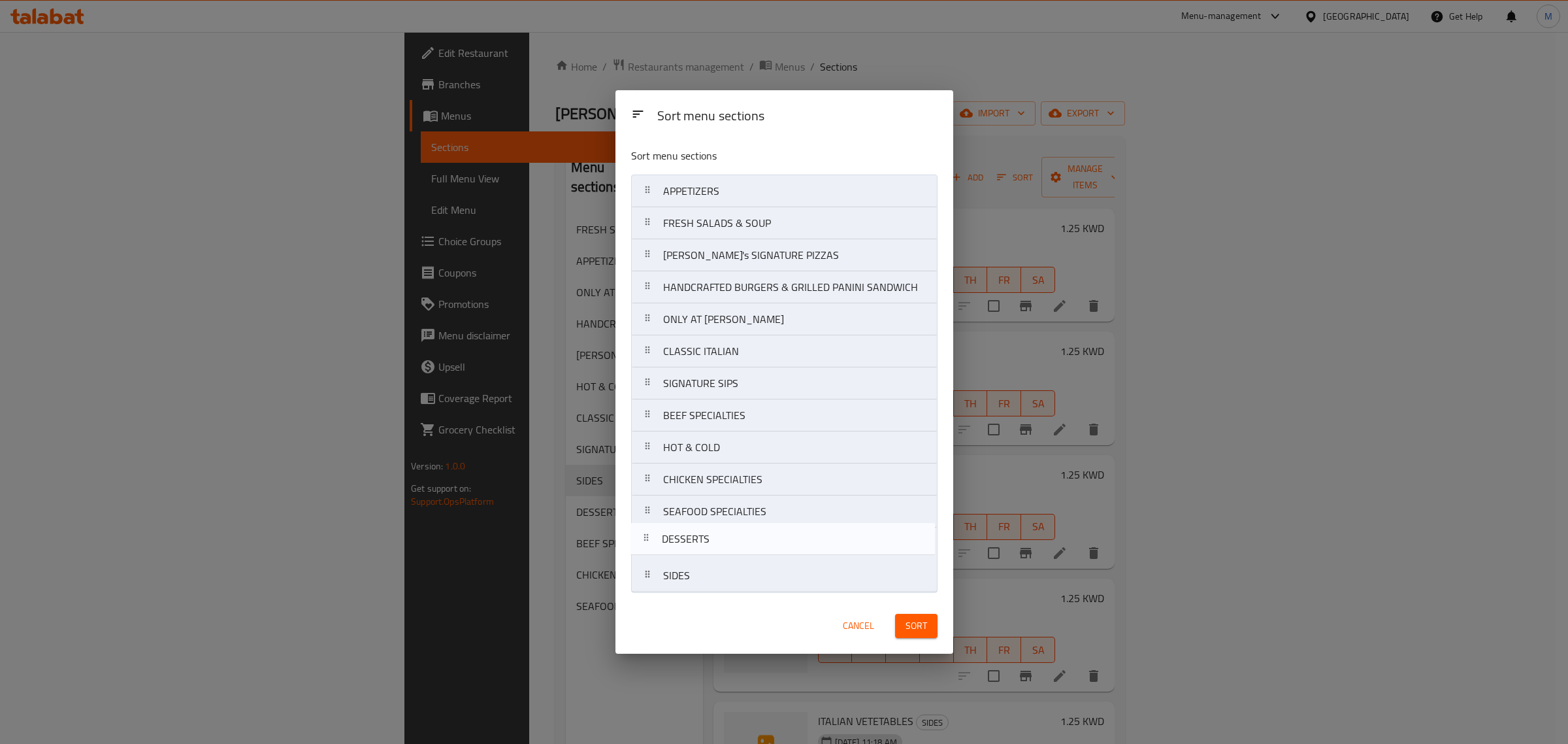
drag, startPoint x: 647, startPoint y: 415, endPoint x: 644, endPoint y: 541, distance: 126.0
click at [644, 541] on nav "APPETIZERS FRESH SALADS & SOUP [PERSON_NAME]'s SIGNATURE PIZZAS HANDCRAFTED BUR…" at bounding box center [784, 383] width 307 height 418
drag, startPoint x: 653, startPoint y: 450, endPoint x: 650, endPoint y: 514, distance: 64.1
click at [650, 514] on nav "APPETIZERS FRESH SALADS & SOUP [PERSON_NAME]'s SIGNATURE PIZZAS HANDCRAFTED BUR…" at bounding box center [784, 383] width 307 height 418
drag, startPoint x: 641, startPoint y: 452, endPoint x: 641, endPoint y: 377, distance: 75.0
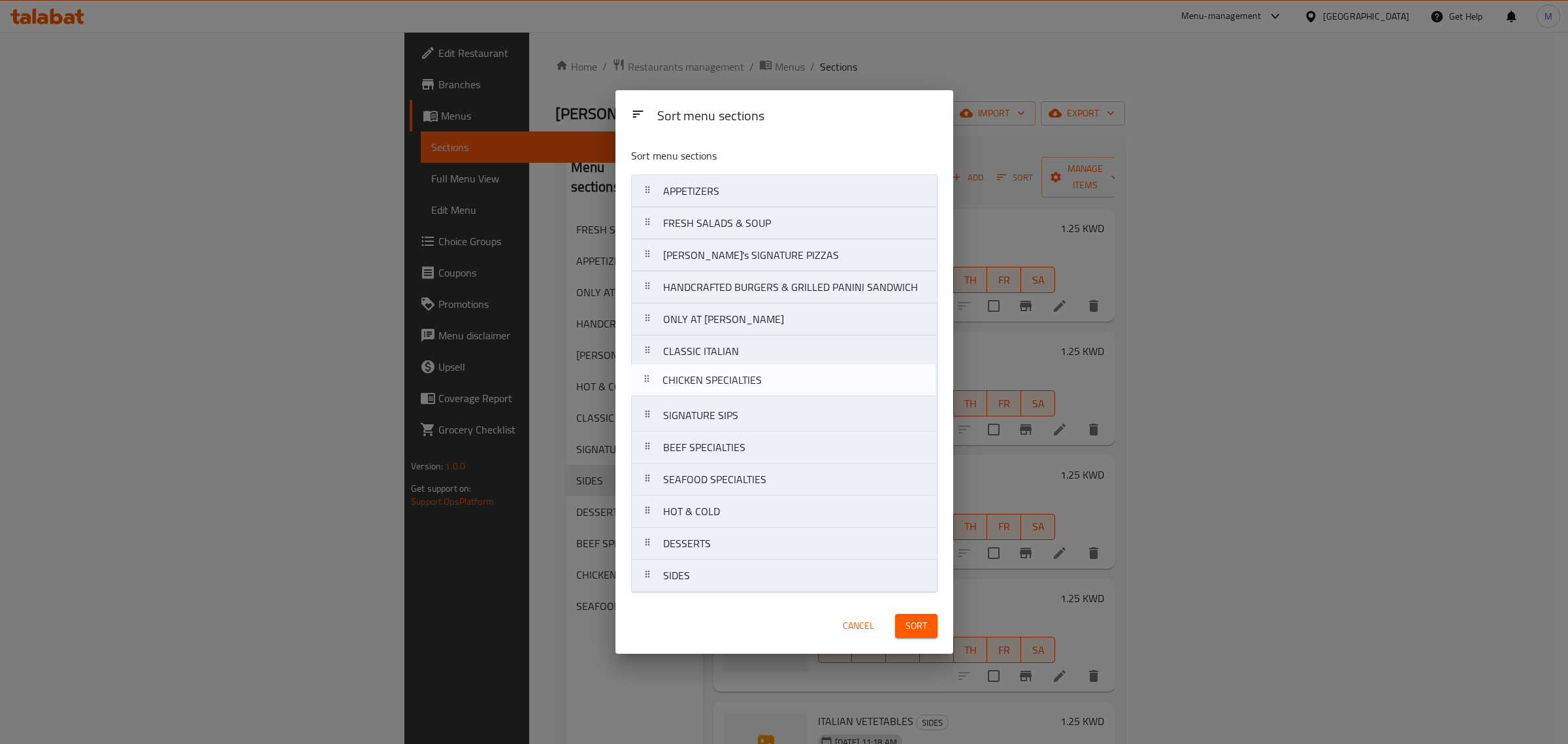
click at [641, 377] on nav "APPETIZERS FRESH SALADS & SOUP [PERSON_NAME]'s SIGNATURE PIZZAS HANDCRAFTED BUR…" at bounding box center [784, 383] width 307 height 418
drag, startPoint x: 655, startPoint y: 448, endPoint x: 655, endPoint y: 418, distance: 30.0
click at [655, 418] on nav "APPETIZERS FRESH SALADS & SOUP [PERSON_NAME]'s SIGNATURE PIZZAS HANDCRAFTED BUR…" at bounding box center [784, 383] width 307 height 418
drag, startPoint x: 649, startPoint y: 479, endPoint x: 649, endPoint y: 447, distance: 32.0
click at [649, 447] on nav "APPETIZERS FRESH SALADS & SOUP [PERSON_NAME]'s SIGNATURE PIZZAS HANDCRAFTED BUR…" at bounding box center [784, 383] width 307 height 418
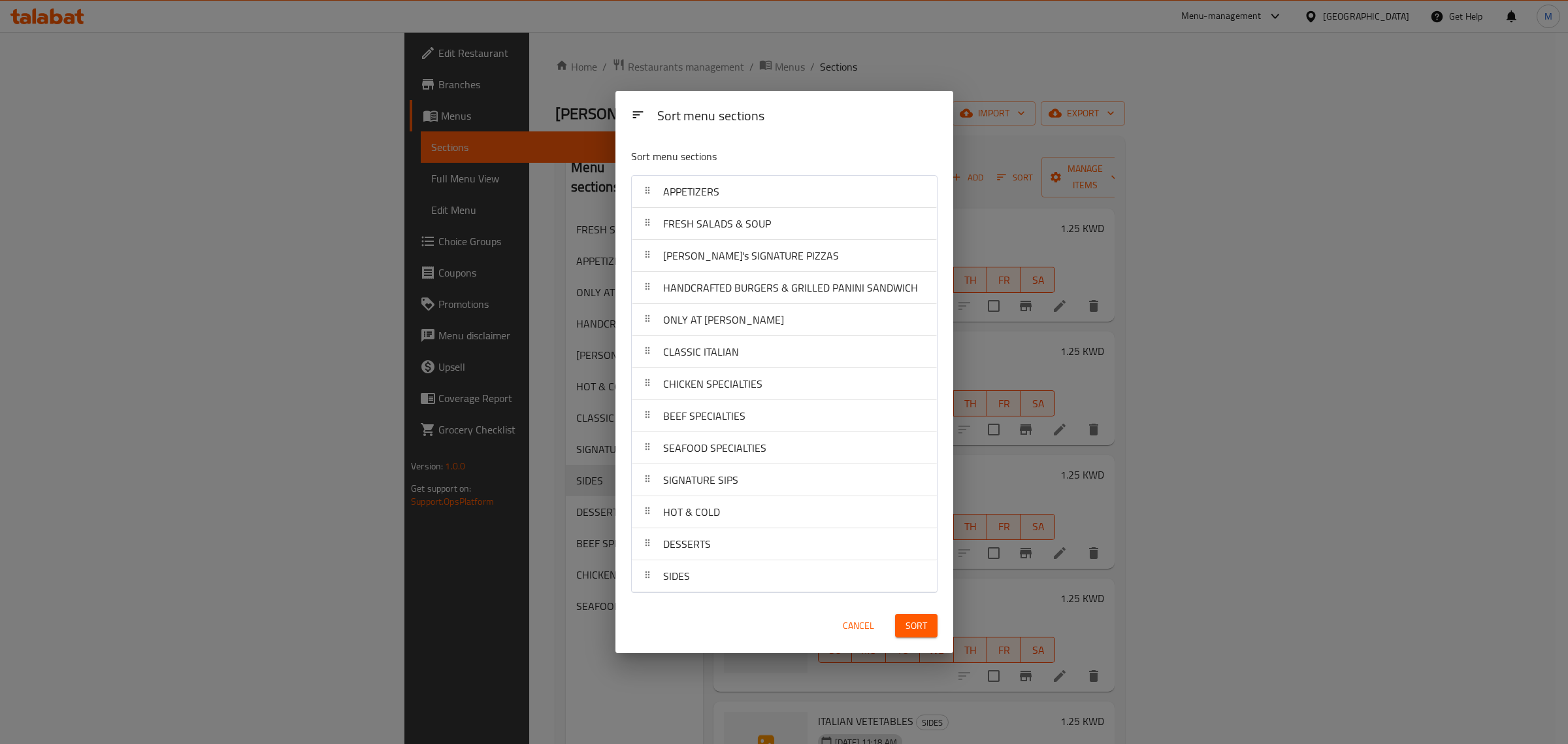
click at [912, 618] on span "Sort" at bounding box center [916, 626] width 22 height 16
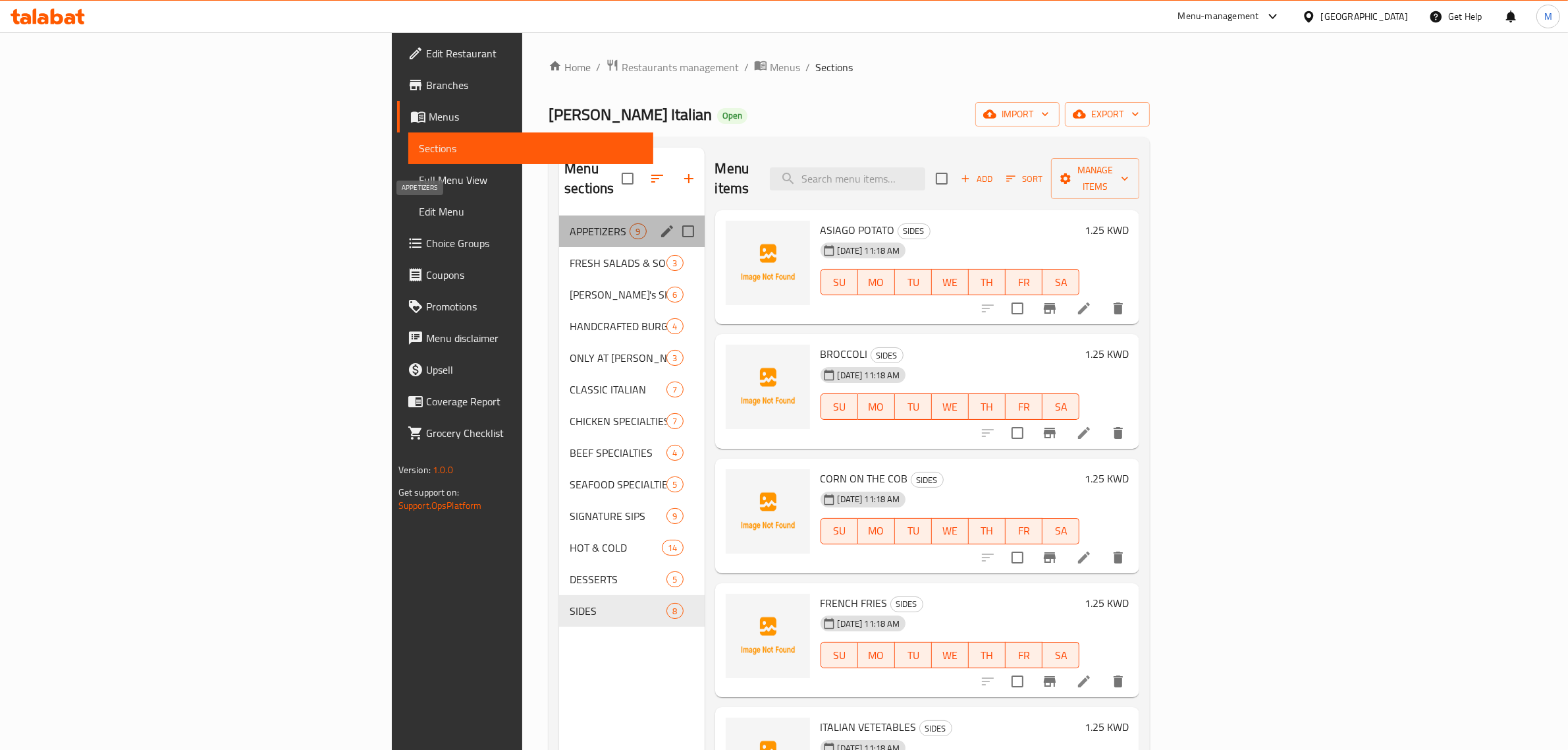
click at [569, 223] on span "APPETIZERS" at bounding box center [599, 231] width 60 height 16
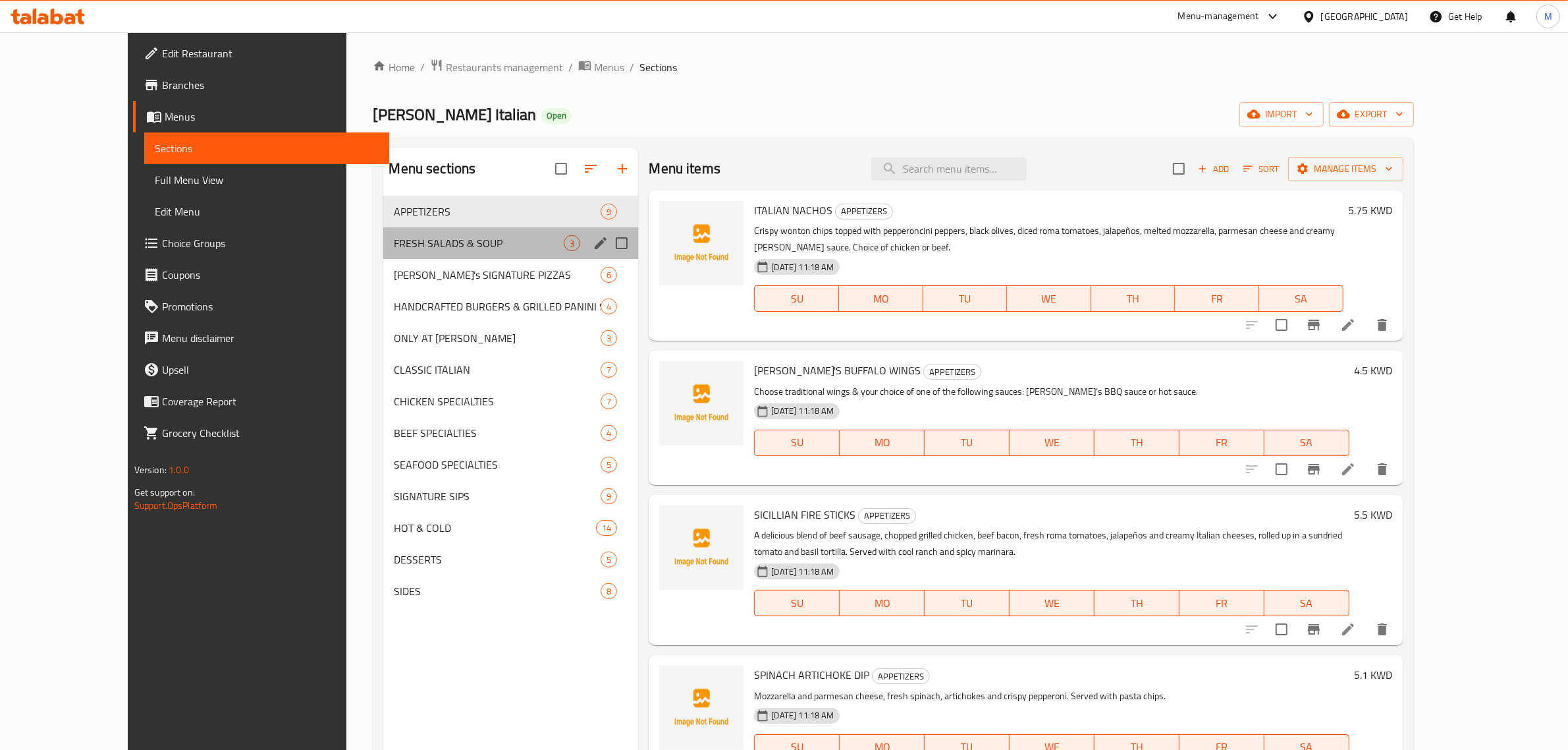
click at [428, 252] on div "FRESH SALADS & SOUP 3" at bounding box center [511, 243] width 255 height 32
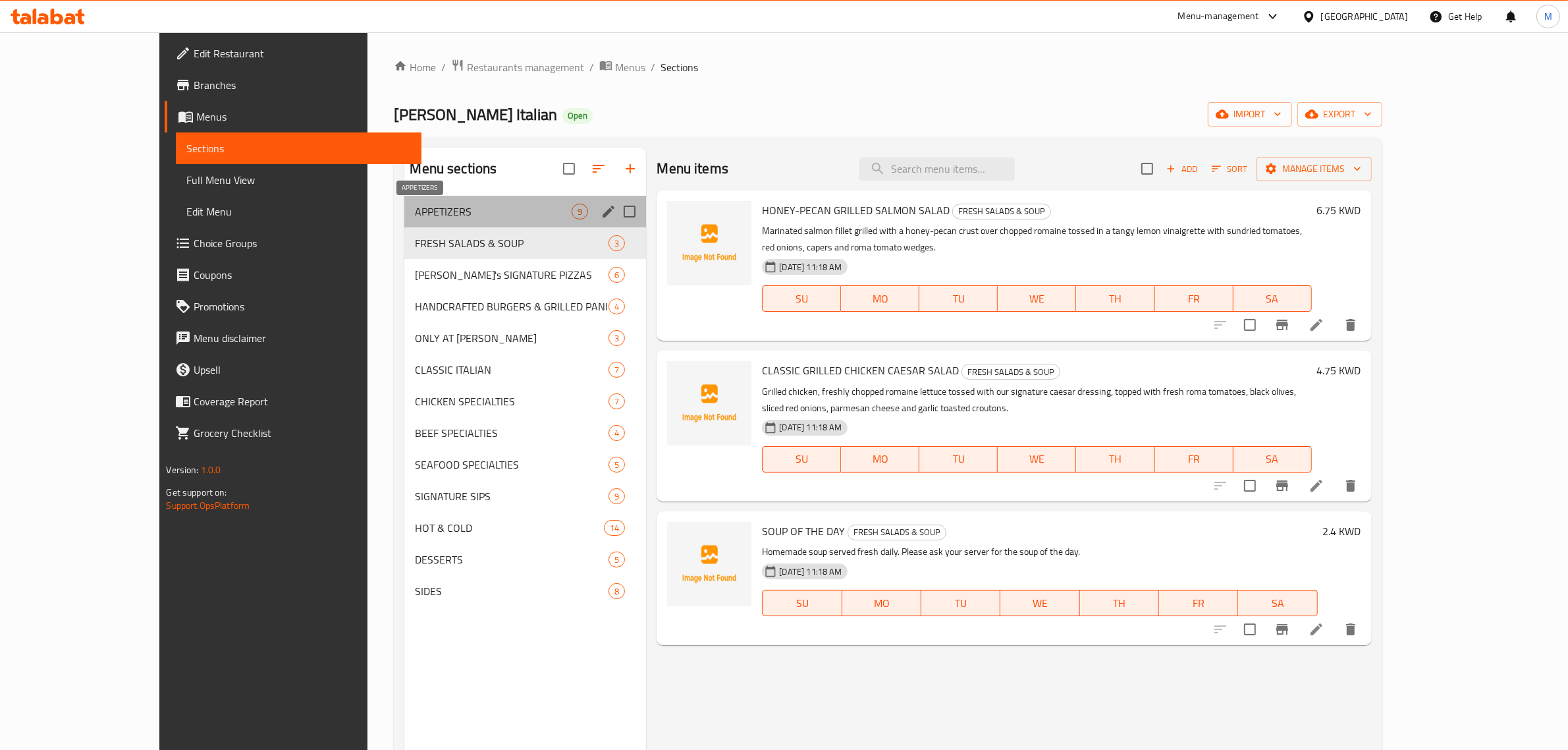
click at [415, 215] on span "APPETIZERS" at bounding box center [494, 211] width 157 height 16
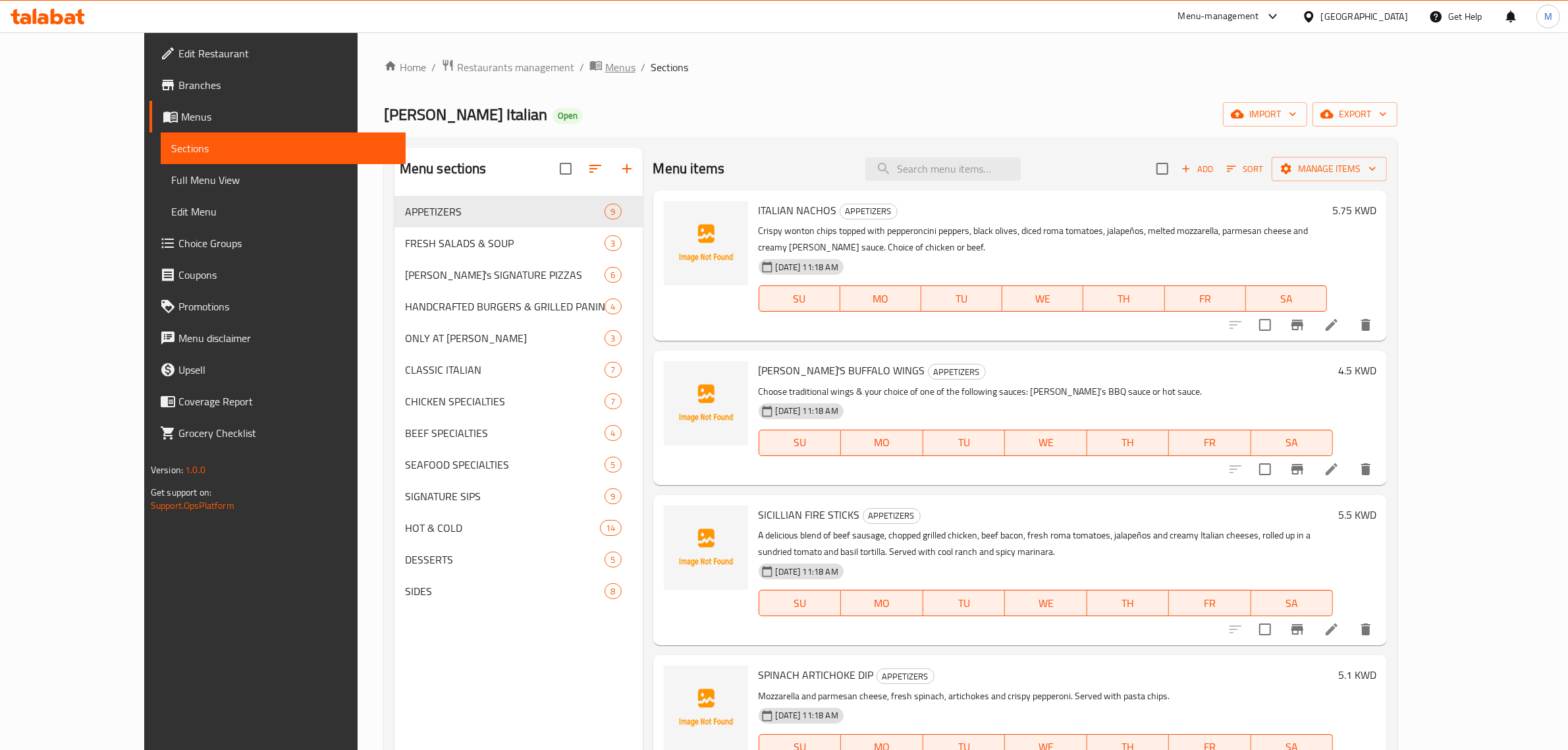
click at [605, 61] on span "Menus" at bounding box center [620, 67] width 30 height 16
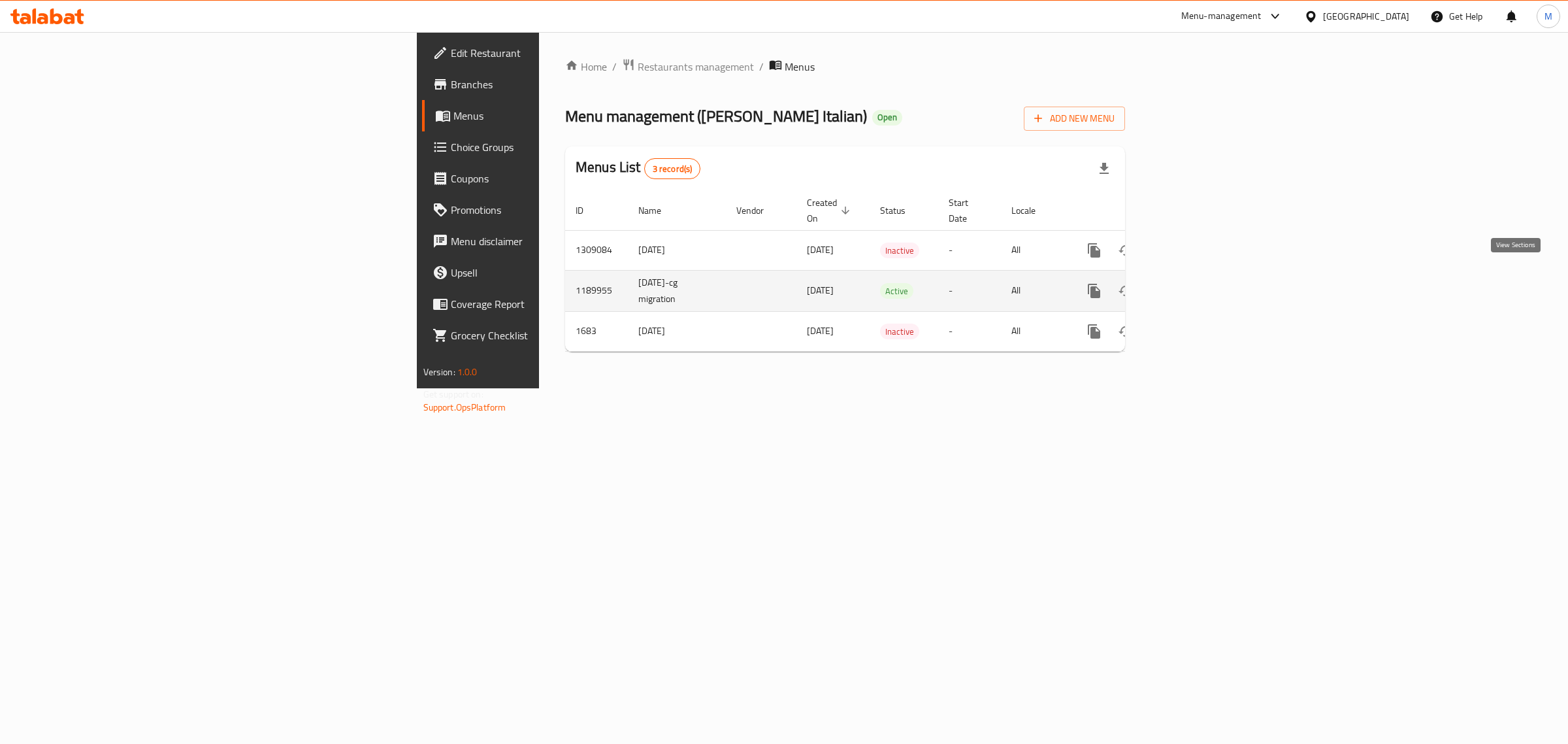
click at [1197, 283] on icon "enhanced table" at bounding box center [1188, 291] width 16 height 16
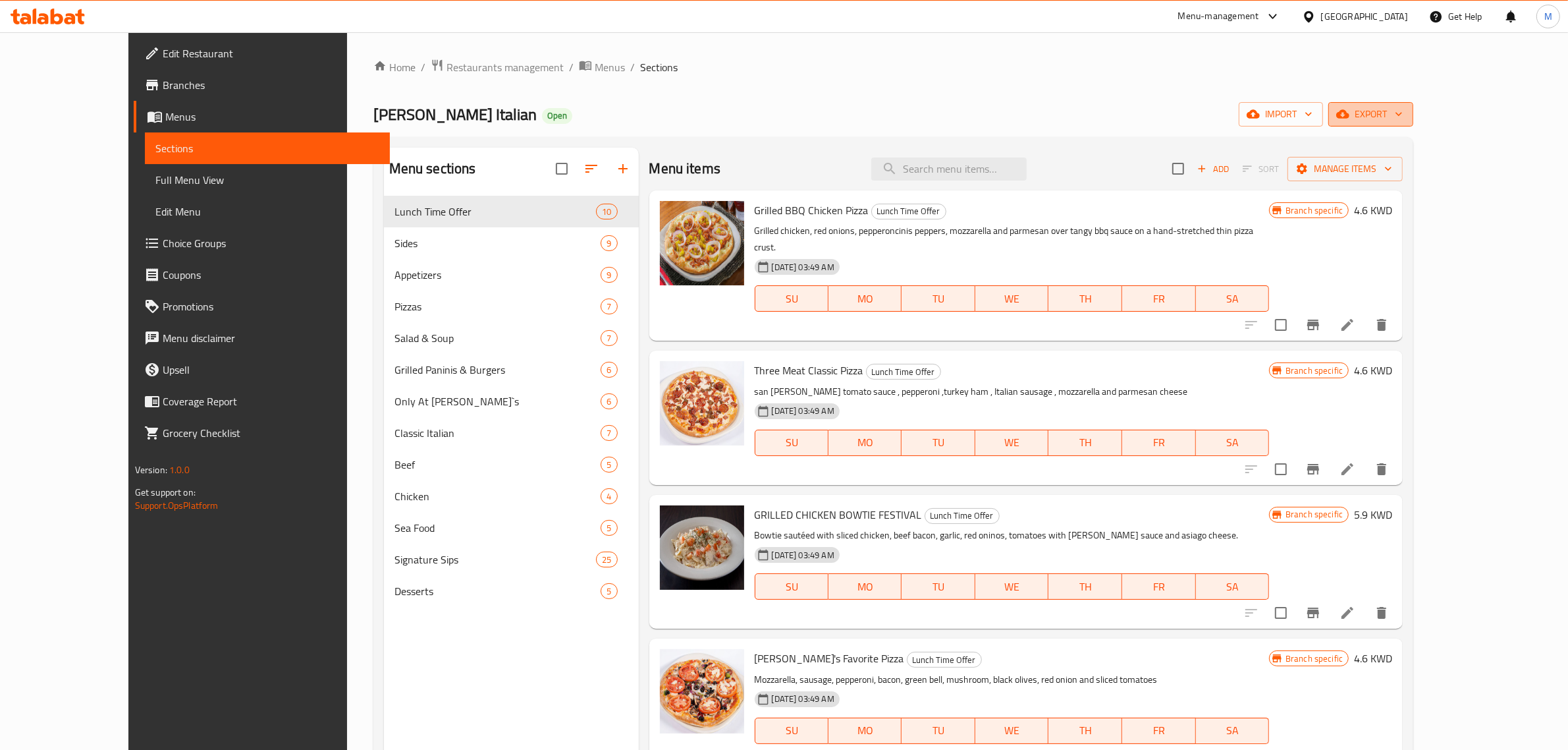
click at [1405, 111] on icon "button" at bounding box center [1399, 114] width 13 height 13
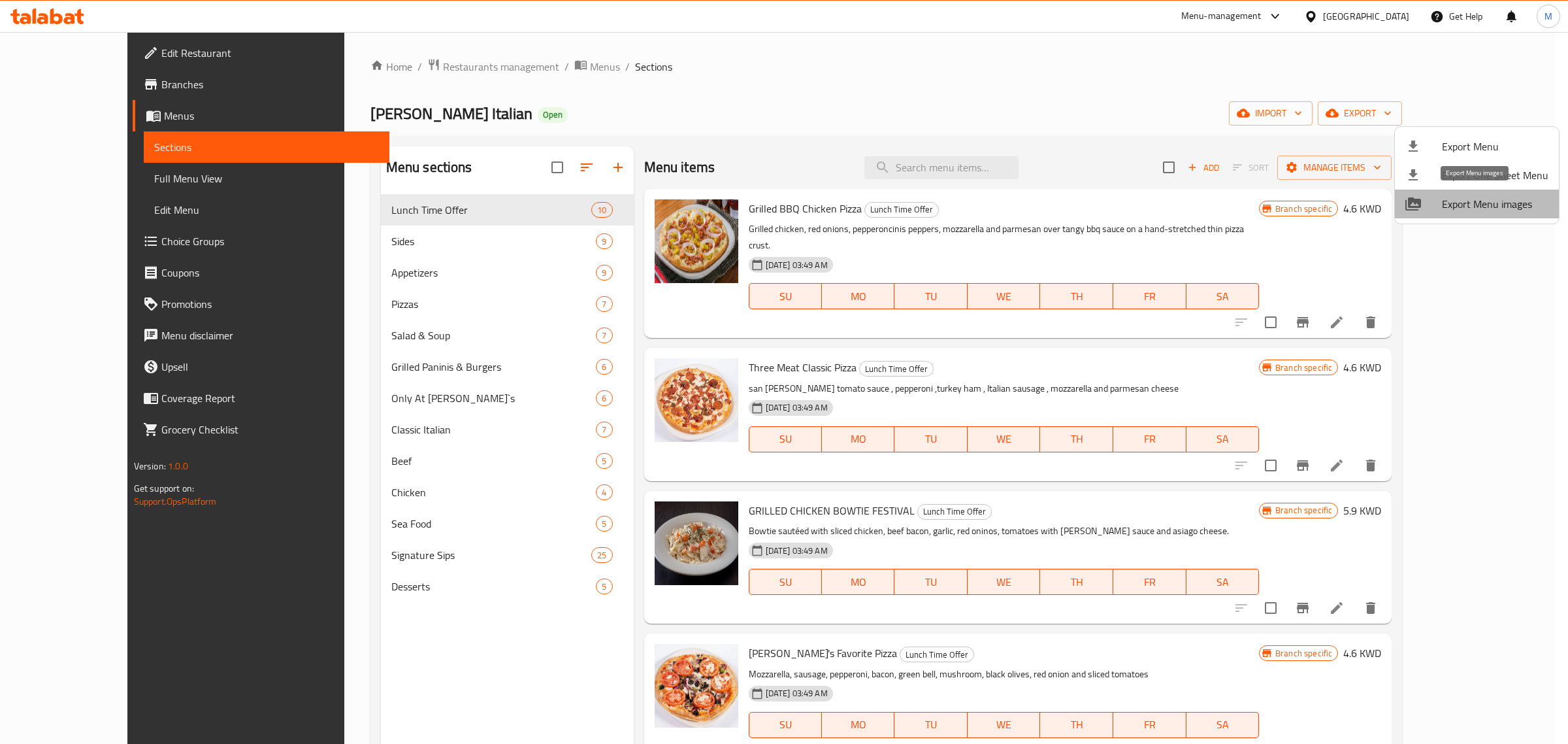
click at [1481, 208] on span "Export Menu images" at bounding box center [1495, 204] width 106 height 16
